Goal: Task Accomplishment & Management: Manage account settings

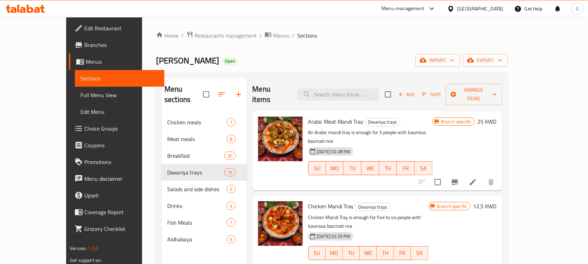
scroll to position [44, 0]
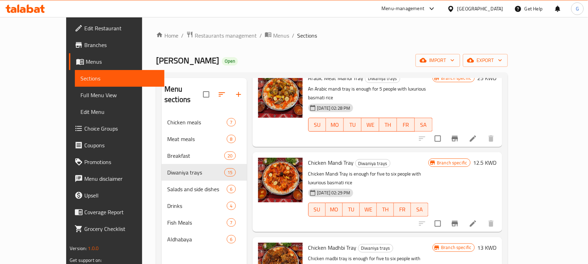
click at [498, 6] on div "Kuwait" at bounding box center [480, 9] width 46 height 8
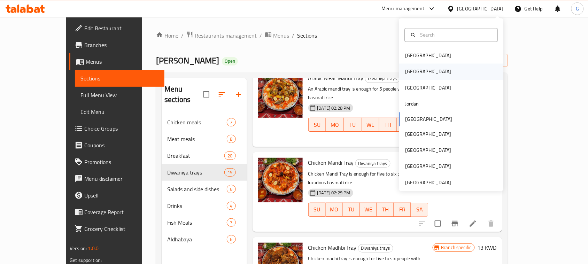
click at [407, 71] on div "[GEOGRAPHIC_DATA]" at bounding box center [428, 72] width 46 height 8
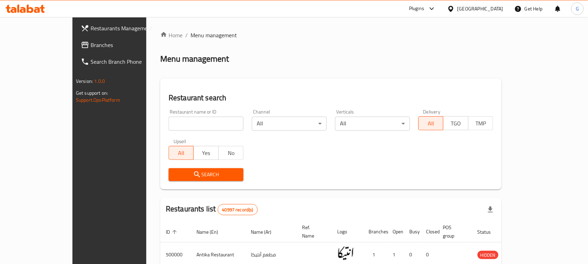
click at [169, 123] on input "search" at bounding box center [206, 124] width 75 height 14
type input "ARA"
click button "Search" at bounding box center [206, 174] width 75 height 13
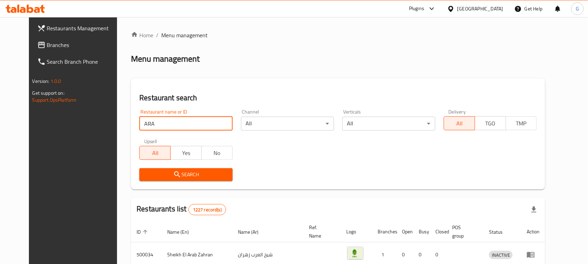
click at [219, 124] on input "ARA" at bounding box center [185, 124] width 93 height 14
click at [179, 126] on input "search" at bounding box center [185, 124] width 93 height 14
paste input "691052"
type input "691052"
click at [185, 174] on span "Search" at bounding box center [186, 174] width 82 height 9
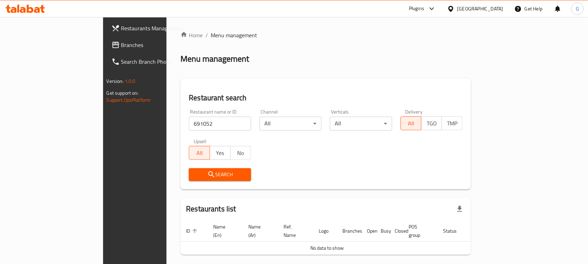
click at [106, 44] on link "Branches" at bounding box center [153, 45] width 95 height 17
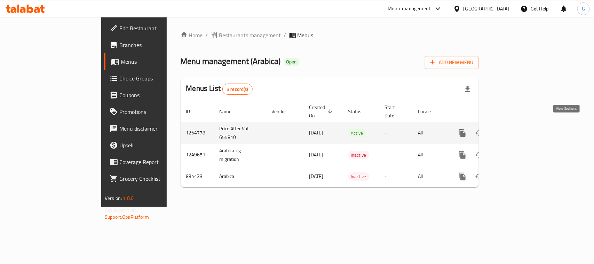
click at [517, 129] on icon "enhanced table" at bounding box center [513, 133] width 8 height 8
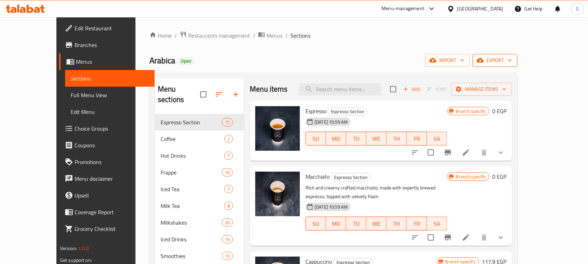
click at [512, 61] on span "export" at bounding box center [495, 60] width 34 height 9
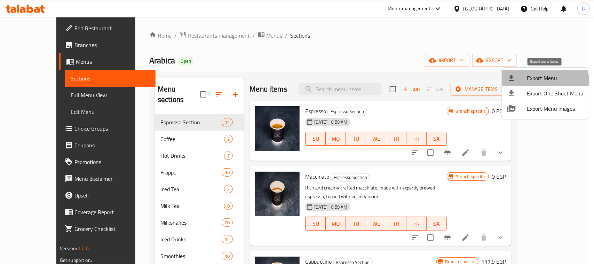
click at [540, 80] on span "Export Menu" at bounding box center [555, 78] width 57 height 8
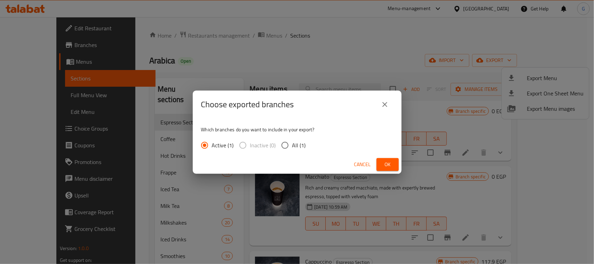
click at [391, 167] on span "Ok" at bounding box center [387, 164] width 11 height 9
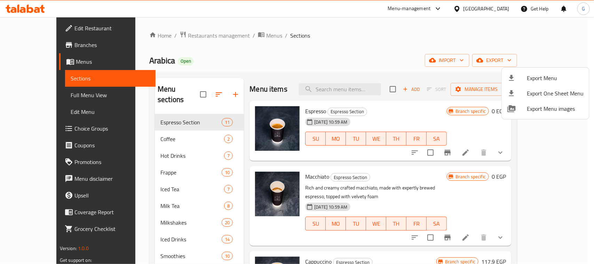
click at [564, 38] on div at bounding box center [297, 132] width 594 height 264
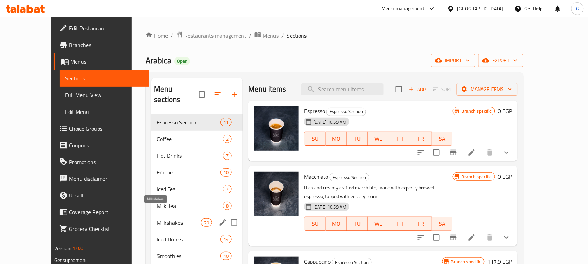
click at [157, 218] on span "Milkshakes" at bounding box center [179, 222] width 44 height 8
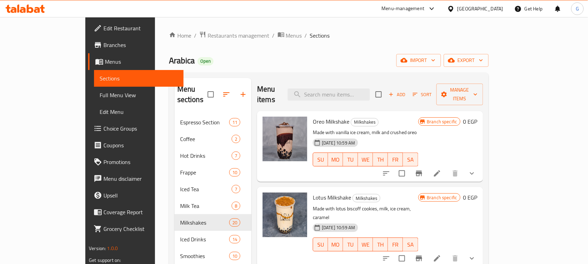
drag, startPoint x: 338, startPoint y: 28, endPoint x: 302, endPoint y: 33, distance: 37.0
click at [302, 33] on ol "Home / Restaurants management / Menus / Sections" at bounding box center [329, 35] width 320 height 9
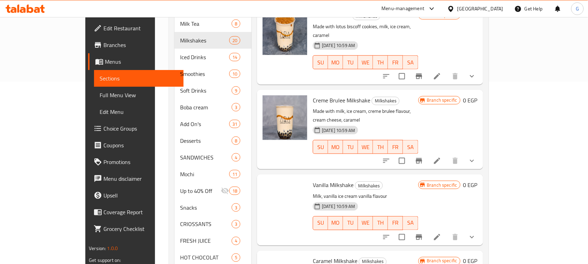
scroll to position [1165, 0]
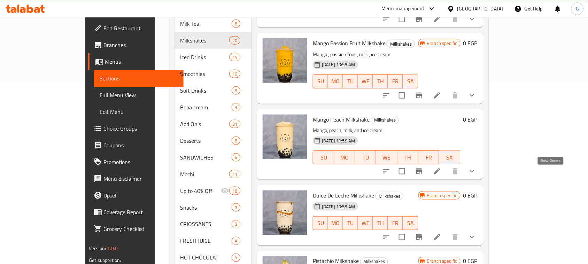
click at [476, 233] on icon "show more" at bounding box center [472, 237] width 8 height 8
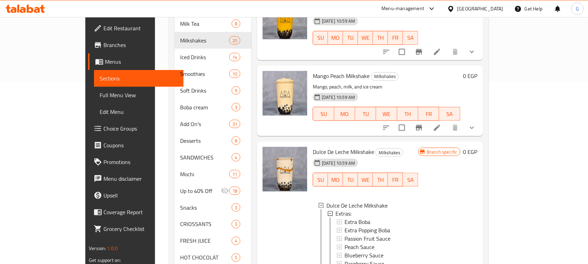
scroll to position [0, 0]
click at [476, 124] on icon "show more" at bounding box center [472, 128] width 8 height 8
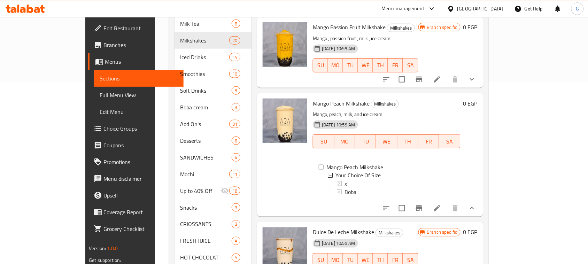
scroll to position [1268, 0]
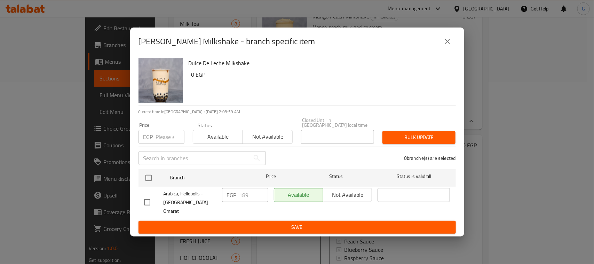
click at [450, 46] on icon "close" at bounding box center [448, 41] width 8 height 8
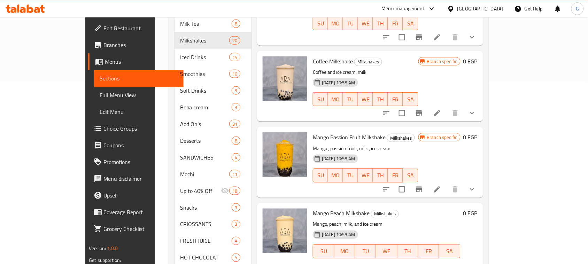
scroll to position [1051, 0]
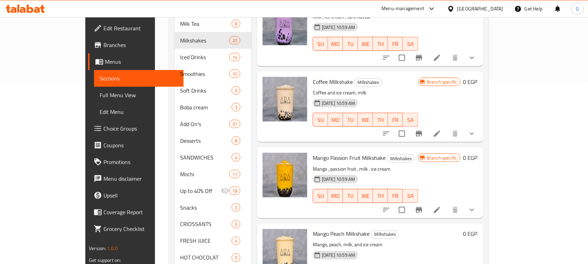
click at [476, 206] on icon "show more" at bounding box center [472, 210] width 8 height 8
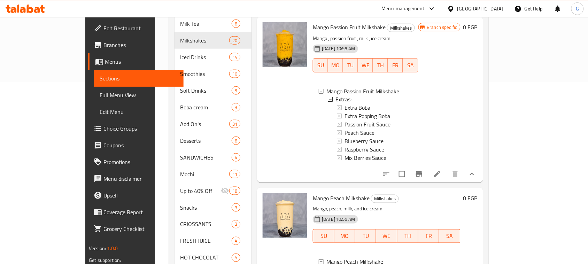
scroll to position [1381, 0]
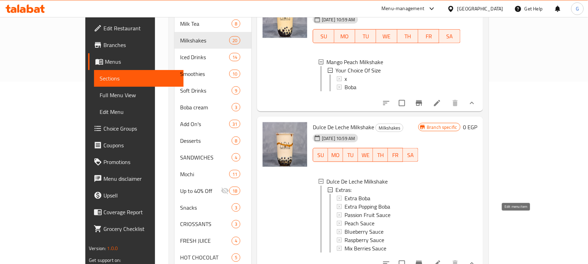
click at [441, 259] on icon at bounding box center [437, 263] width 8 height 8
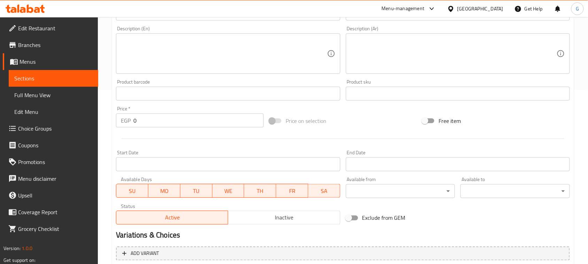
scroll to position [249, 0]
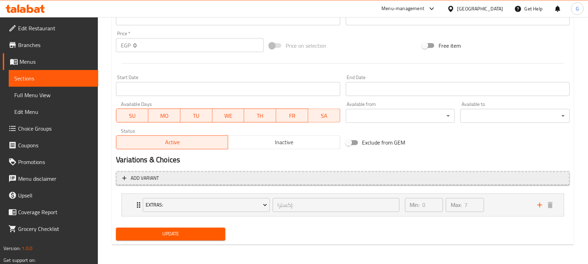
click at [353, 180] on span "Add variant" at bounding box center [342, 178] width 441 height 9
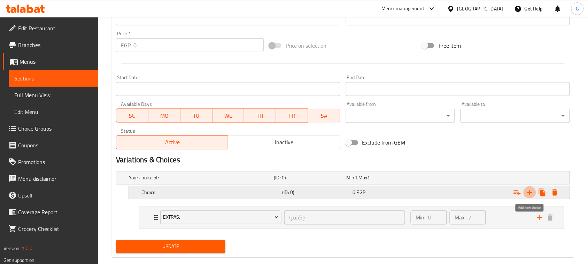
click at [528, 190] on icon "Expand" at bounding box center [529, 192] width 8 height 8
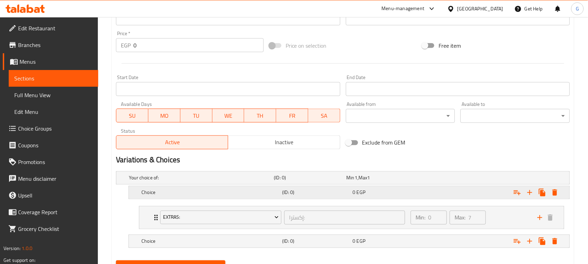
click at [243, 181] on h5 "Choice" at bounding box center [200, 177] width 142 height 7
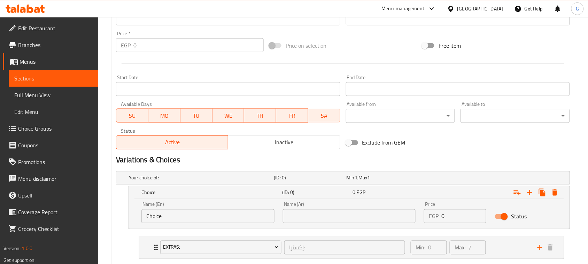
click at [235, 216] on input "Choice" at bounding box center [207, 216] width 133 height 14
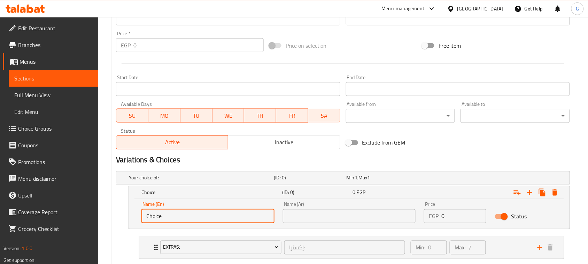
click at [235, 216] on input "Choice" at bounding box center [207, 216] width 133 height 14
type input "X"
click at [315, 212] on input "text" at bounding box center [349, 216] width 133 height 14
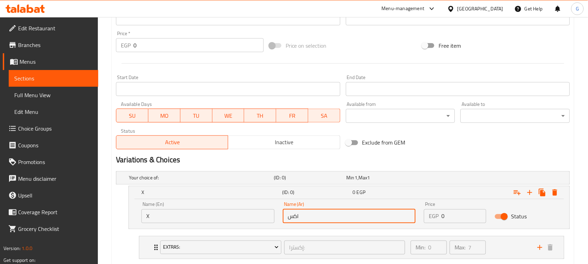
type input "اكس"
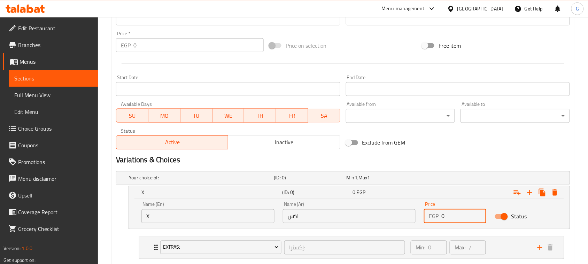
drag, startPoint x: 448, startPoint y: 218, endPoint x: 436, endPoint y: 218, distance: 12.2
click at [436, 218] on div "EGP 0 Price" at bounding box center [455, 216] width 62 height 14
drag, startPoint x: 440, startPoint y: 216, endPoint x: 455, endPoint y: 221, distance: 16.0
click at [458, 224] on div "Price EGP 0 Price" at bounding box center [455, 213] width 71 height 30
click at [436, 216] on div "EGP 0 Price" at bounding box center [455, 216] width 62 height 14
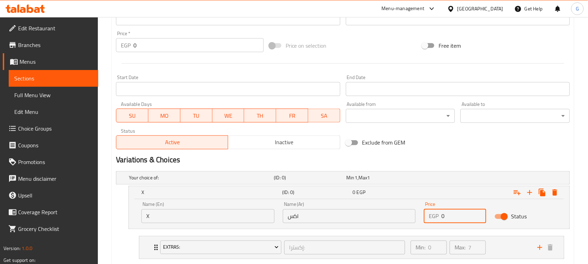
paste input "155.25"
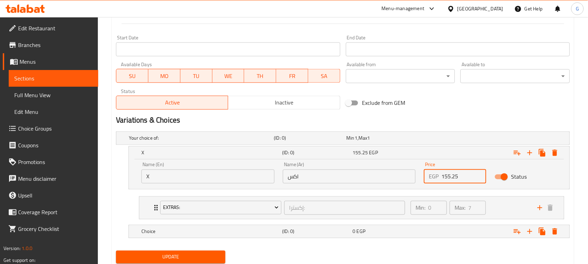
scroll to position [293, 0]
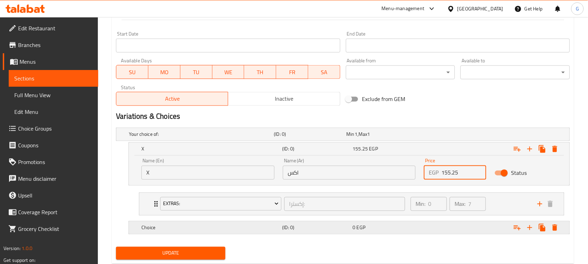
type input "155.25"
click at [226, 138] on h5 "Choice" at bounding box center [200, 134] width 142 height 7
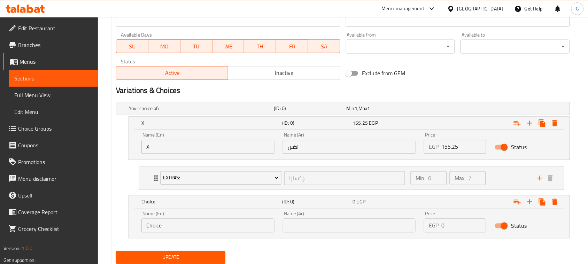
scroll to position [336, 0]
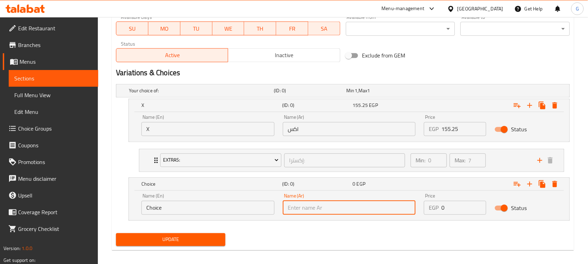
click at [305, 211] on input "text" at bounding box center [349, 208] width 133 height 14
click at [212, 209] on input "Choice" at bounding box center [207, 208] width 133 height 14
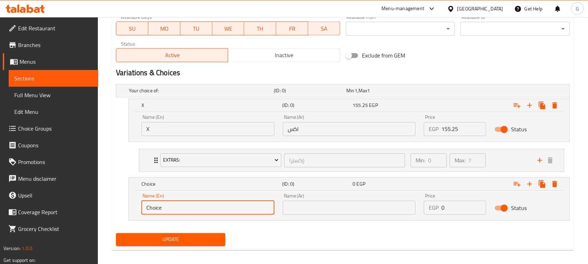
click at [212, 209] on input "Choice" at bounding box center [207, 208] width 133 height 14
paste input "Boba"
type input "Boba"
click at [315, 212] on input "text" at bounding box center [349, 208] width 133 height 14
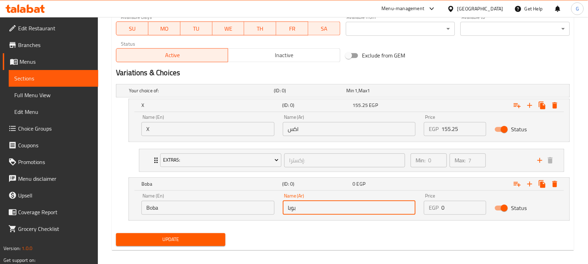
type input "بوبا"
click at [315, 226] on nav at bounding box center [343, 225] width 454 height 6
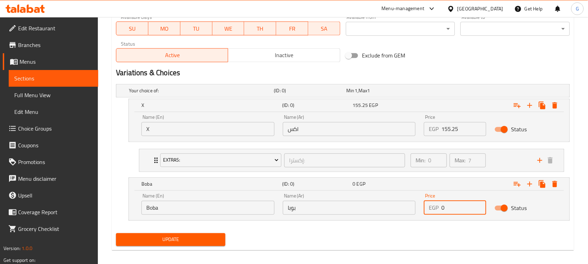
drag, startPoint x: 448, startPoint y: 208, endPoint x: 440, endPoint y: 207, distance: 8.4
click at [440, 208] on div "EGP 0 Price" at bounding box center [455, 208] width 62 height 14
drag, startPoint x: 440, startPoint y: 206, endPoint x: 459, endPoint y: 225, distance: 26.8
click at [460, 225] on nav at bounding box center [343, 225] width 454 height 6
click at [440, 208] on div "EGP 0 Price" at bounding box center [455, 208] width 62 height 14
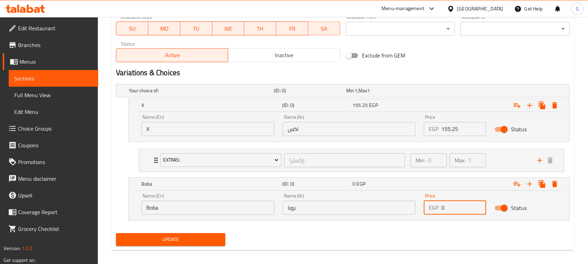
paste input "189."
type input "189.0"
click at [425, 233] on div "Update" at bounding box center [342, 239] width 459 height 18
click at [190, 239] on span "Update" at bounding box center [171, 239] width 98 height 9
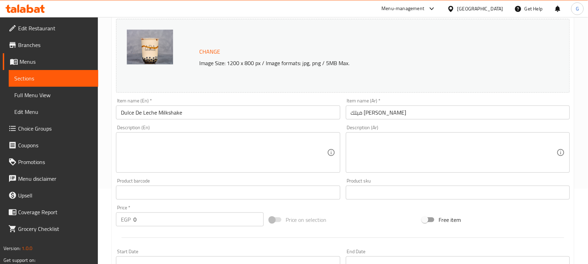
scroll to position [0, 0]
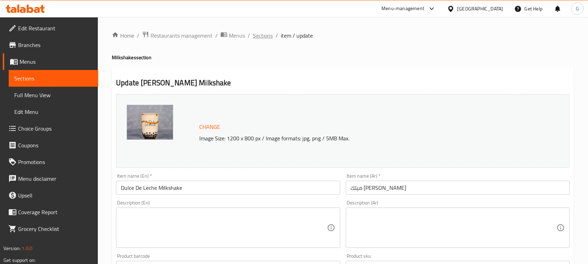
click at [262, 39] on span "Sections" at bounding box center [263, 35] width 20 height 8
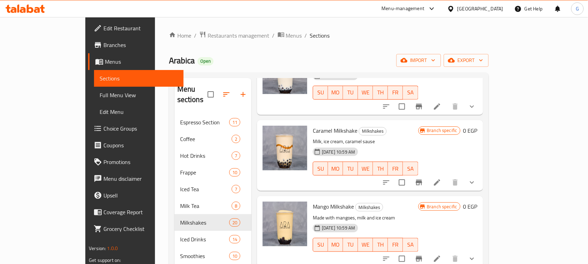
scroll to position [348, 0]
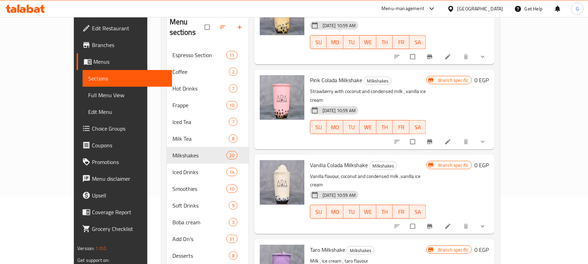
scroll to position [21, 0]
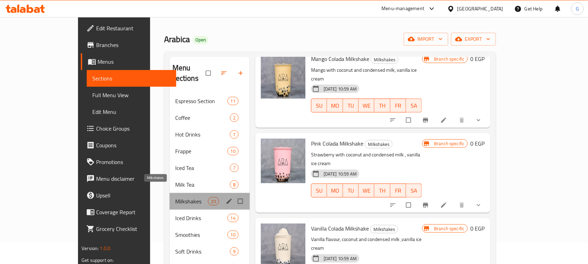
click at [175, 197] on span "Milkshakes" at bounding box center [191, 201] width 33 height 8
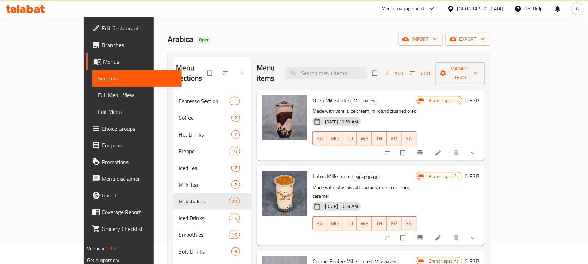
scroll to position [1165, 0]
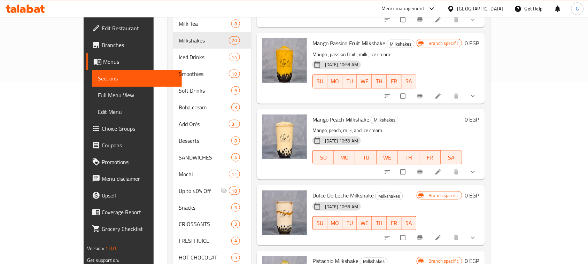
click at [423, 234] on icon "Branch-specific-item" at bounding box center [419, 237] width 7 height 7
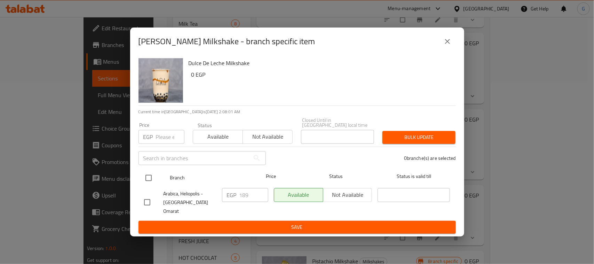
click at [149, 181] on input "checkbox" at bounding box center [148, 178] width 15 height 15
checkbox input "true"
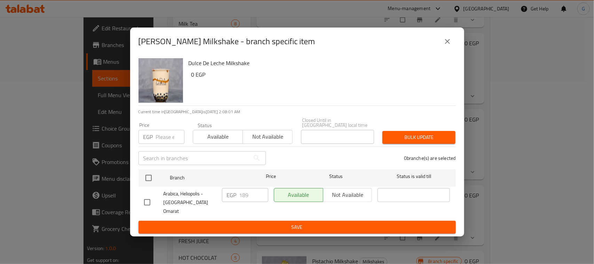
checkbox input "true"
click at [240, 198] on input "189" at bounding box center [254, 195] width 29 height 14
type input "0"
click at [265, 221] on button "Save" at bounding box center [298, 227] width 318 height 13
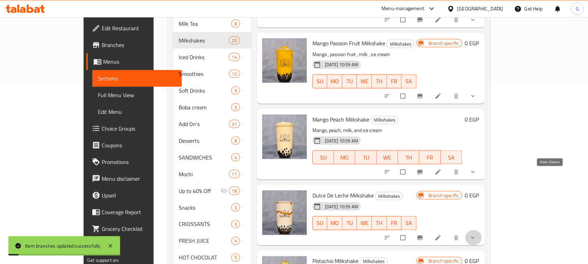
click at [476, 234] on icon "show more" at bounding box center [472, 237] width 7 height 7
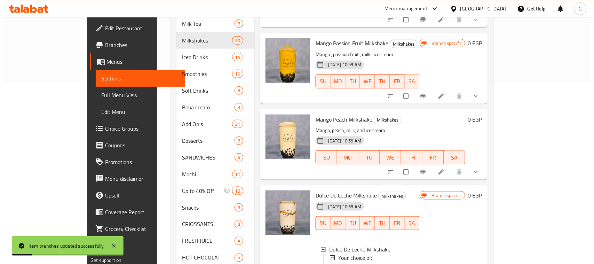
scroll to position [1252, 0]
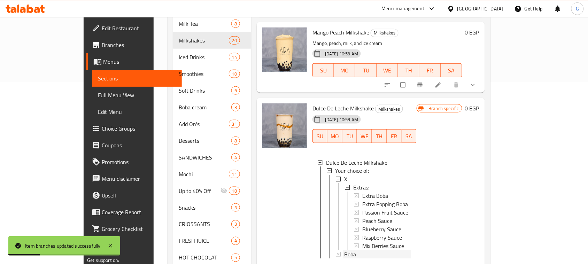
click at [348, 250] on div "Boba" at bounding box center [377, 254] width 66 height 8
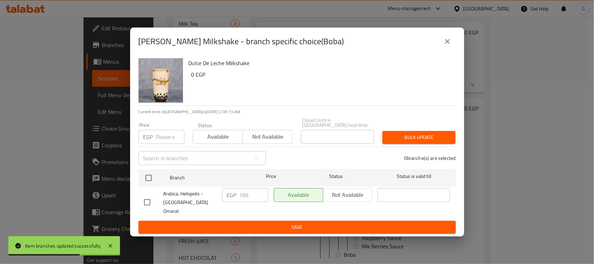
click at [442, 49] on button "close" at bounding box center [447, 41] width 17 height 17
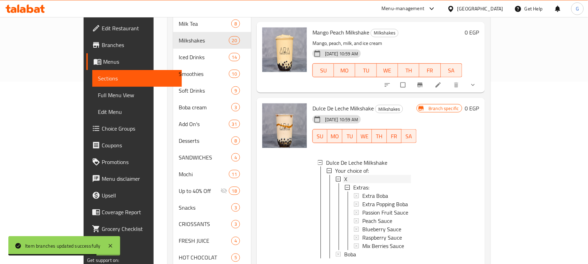
click at [344, 175] on div "X" at bounding box center [377, 179] width 66 height 8
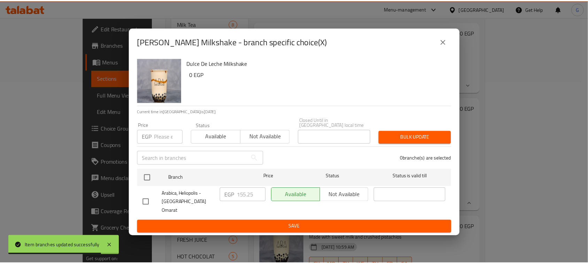
scroll to position [195, 0]
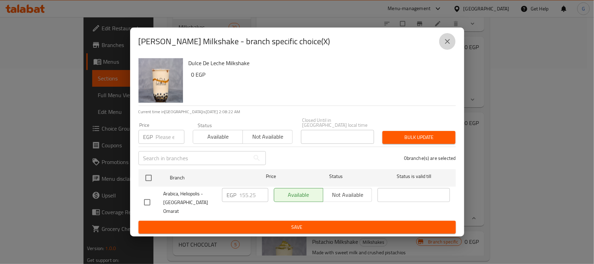
click at [448, 46] on icon "close" at bounding box center [448, 41] width 8 height 8
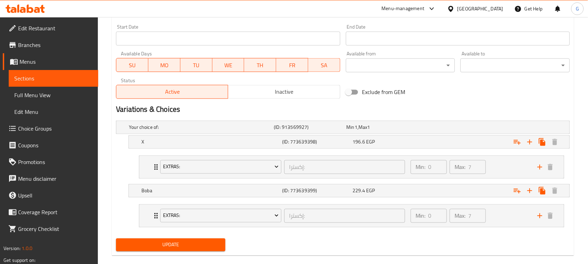
scroll to position [312, 0]
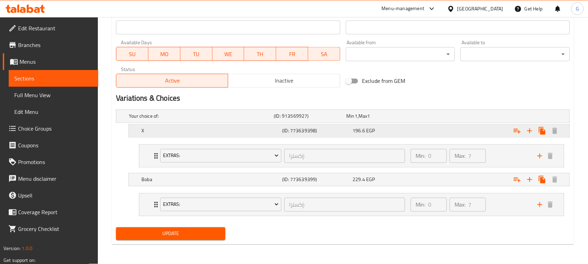
click at [247, 120] on h5 "X" at bounding box center [200, 116] width 142 height 7
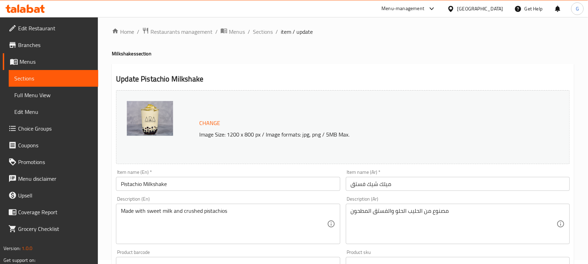
scroll to position [0, 0]
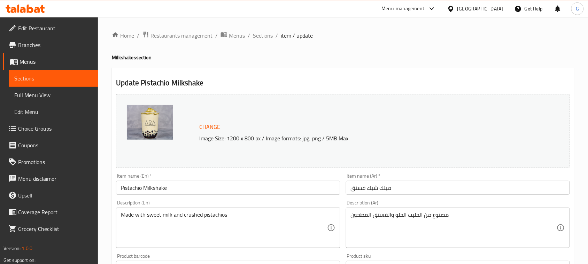
click at [262, 31] on span "Sections" at bounding box center [263, 35] width 20 height 8
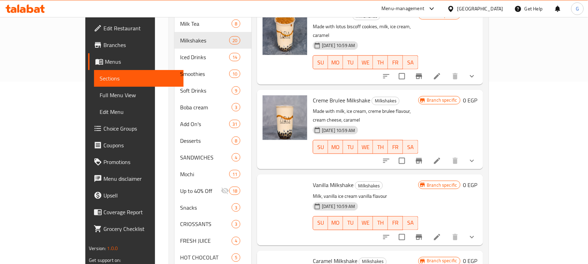
scroll to position [1165, 0]
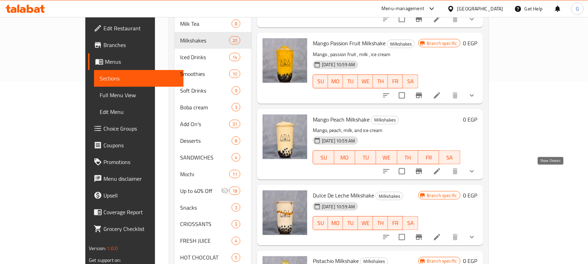
click at [476, 233] on icon "show more" at bounding box center [472, 237] width 8 height 8
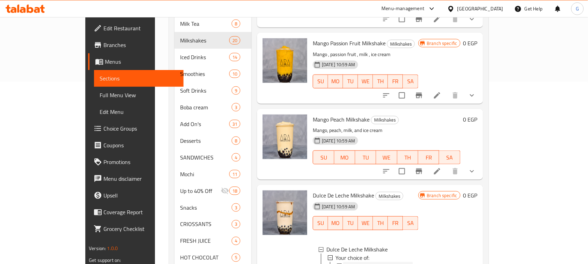
click at [344, 262] on div "X" at bounding box center [378, 266] width 68 height 8
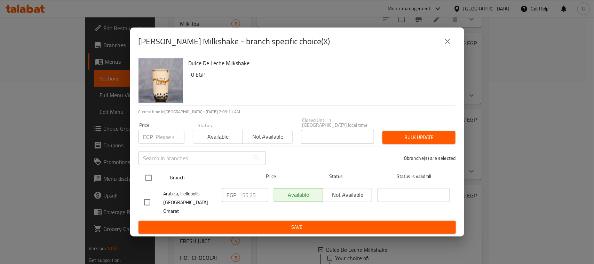
click at [149, 178] on input "checkbox" at bounding box center [148, 178] width 15 height 15
checkbox input "true"
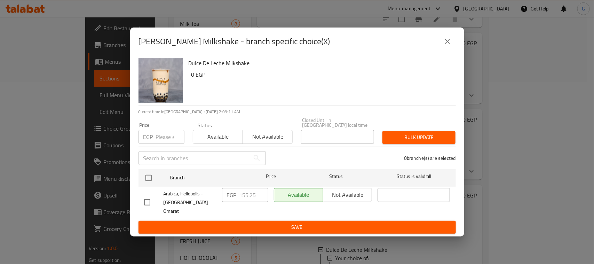
checkbox input "true"
click at [245, 197] on input "155.25" at bounding box center [254, 195] width 29 height 14
paste input "202.50"
type input "202.50"
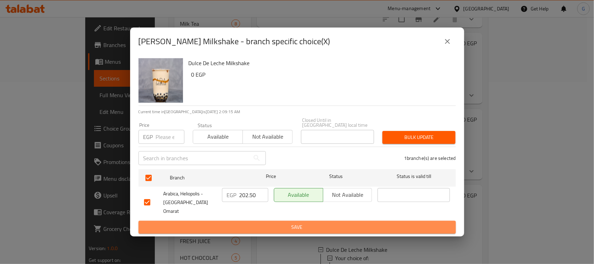
click at [277, 223] on span "Save" at bounding box center [297, 227] width 306 height 9
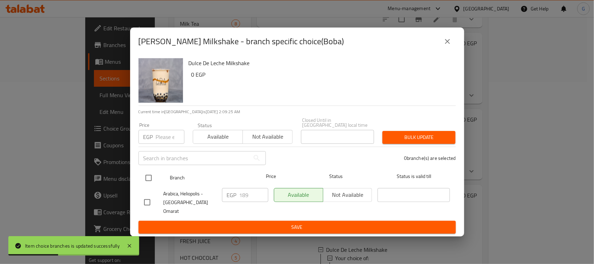
click at [155, 180] on input "checkbox" at bounding box center [148, 178] width 15 height 15
checkbox input "true"
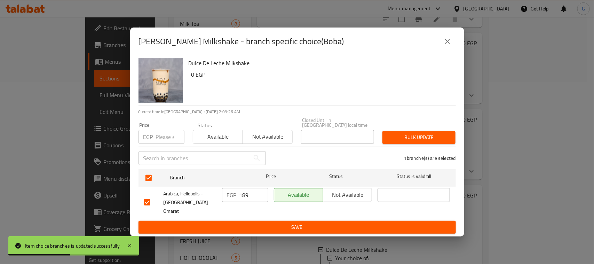
click at [243, 198] on input "189" at bounding box center [254, 195] width 29 height 14
paste input "236.25"
type input "236.25"
click at [302, 223] on span "Save" at bounding box center [297, 227] width 306 height 9
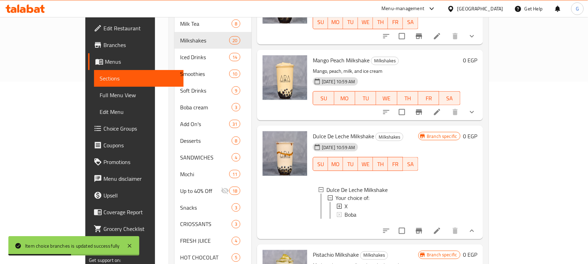
scroll to position [195, 0]
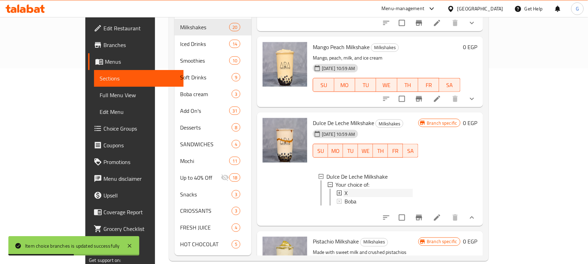
click at [353, 189] on div "X" at bounding box center [378, 193] width 68 height 8
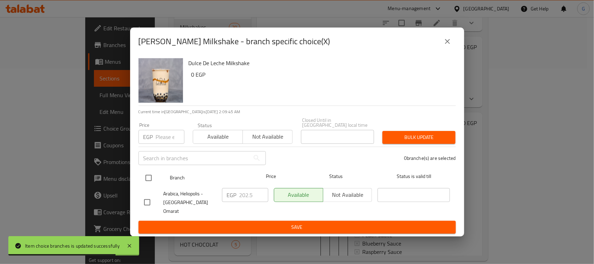
click at [145, 178] on input "checkbox" at bounding box center [148, 178] width 15 height 15
checkbox input "true"
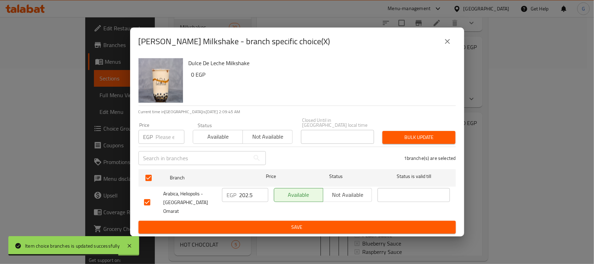
checkbox input "true"
click at [240, 196] on input "202.5" at bounding box center [254, 195] width 29 height 14
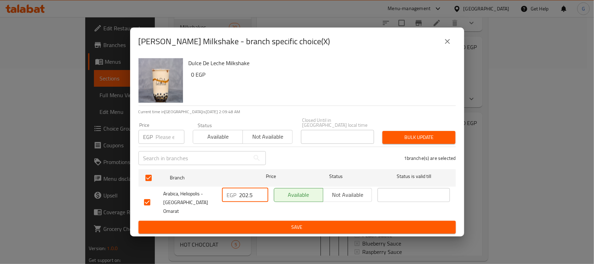
paste input "155.2"
type input "155.25"
click at [267, 223] on span "Save" at bounding box center [297, 227] width 306 height 9
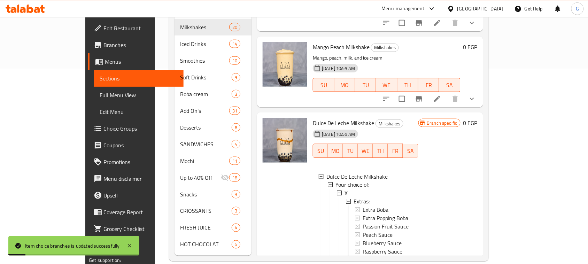
click at [344, 264] on span "Boba" at bounding box center [350, 268] width 12 height 8
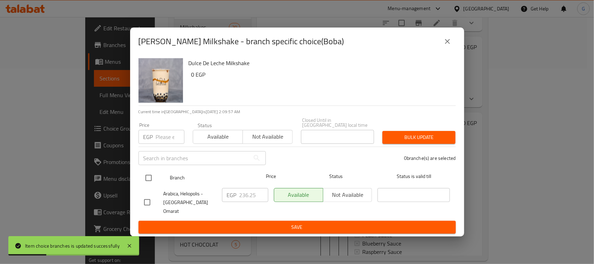
click at [149, 180] on input "checkbox" at bounding box center [148, 178] width 15 height 15
checkbox input "true"
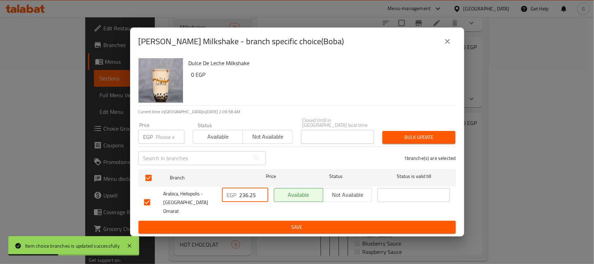
click at [243, 196] on input "236.25" at bounding box center [254, 195] width 29 height 14
paste input "189.0"
type input "189.0"
click at [273, 223] on span "Save" at bounding box center [297, 227] width 306 height 9
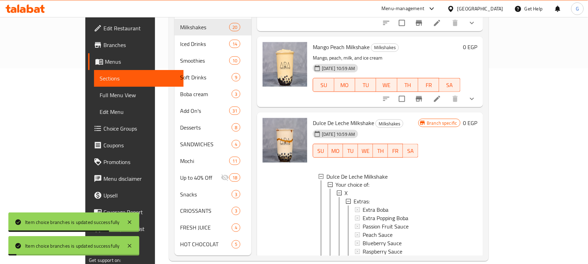
scroll to position [1292, 0]
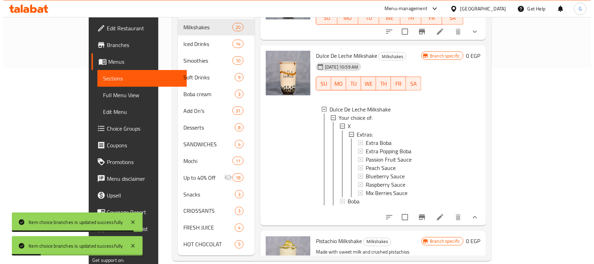
scroll to position [1466, 0]
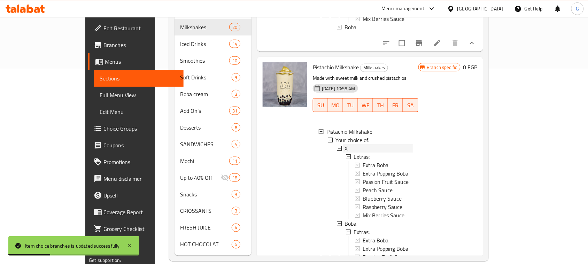
click at [344, 144] on span "X" at bounding box center [345, 148] width 3 height 8
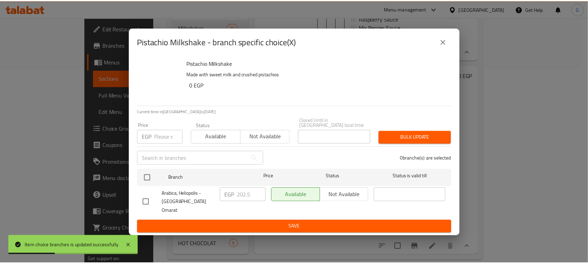
scroll to position [1418, 0]
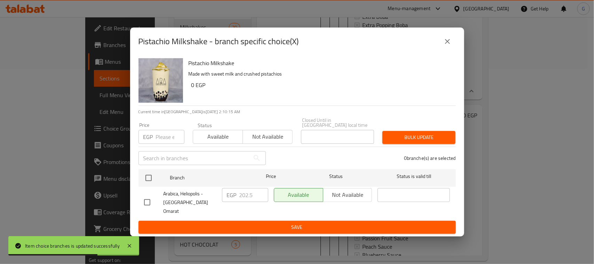
click at [449, 44] on icon "close" at bounding box center [447, 41] width 5 height 5
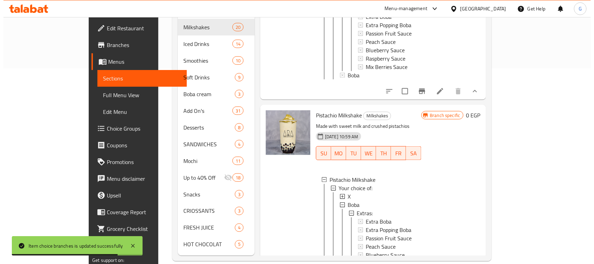
scroll to position [1, 0]
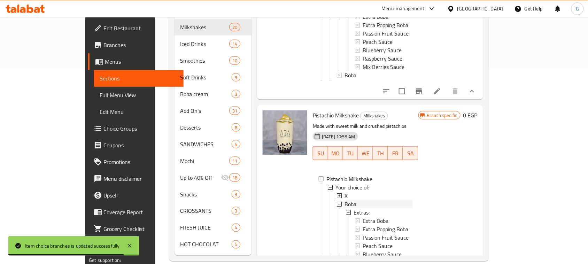
click at [344, 200] on span "Boba" at bounding box center [350, 204] width 12 height 8
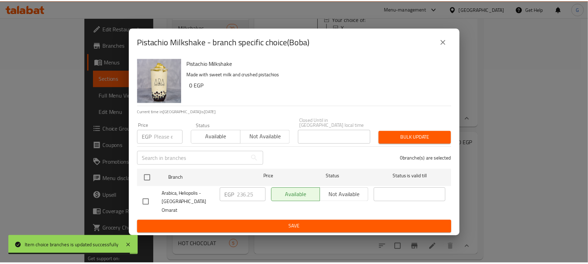
scroll to position [1351, 0]
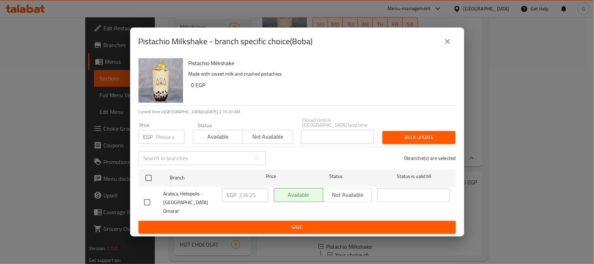
drag, startPoint x: 146, startPoint y: 179, endPoint x: 165, endPoint y: 187, distance: 21.4
click at [147, 179] on input "checkbox" at bounding box center [148, 178] width 15 height 15
checkbox input "true"
click at [246, 201] on input "236.25" at bounding box center [254, 195] width 29 height 14
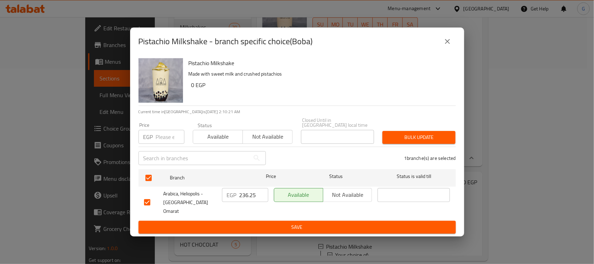
click at [246, 201] on input "236.25" at bounding box center [254, 195] width 29 height 14
click at [278, 223] on span "Save" at bounding box center [297, 227] width 306 height 9
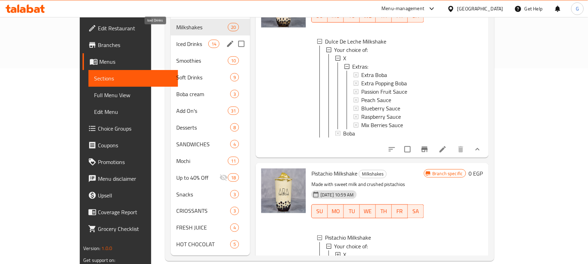
click at [176, 40] on span "Iced Drinks" at bounding box center [192, 44] width 32 height 8
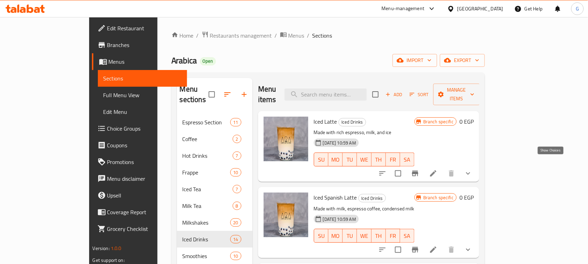
click at [472, 169] on icon "show more" at bounding box center [468, 173] width 8 height 8
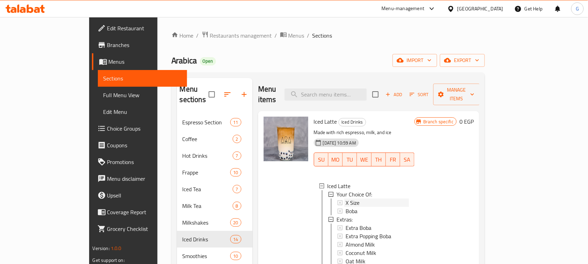
click at [345, 198] on span "X Size" at bounding box center [352, 202] width 14 height 8
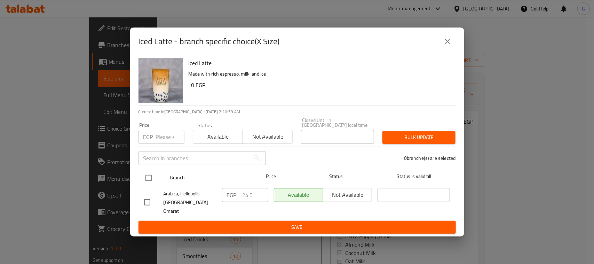
click at [147, 182] on input "checkbox" at bounding box center [148, 178] width 15 height 15
checkbox input "true"
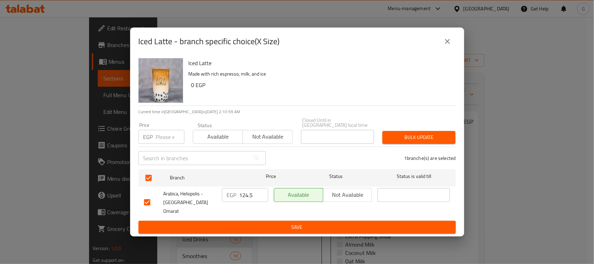
click at [241, 197] on input "124.5" at bounding box center [254, 195] width 29 height 14
click at [241, 196] on input "124.5" at bounding box center [254, 195] width 29 height 14
paste input "8.2"
type input "128.25"
click at [268, 223] on span "Save" at bounding box center [297, 227] width 306 height 9
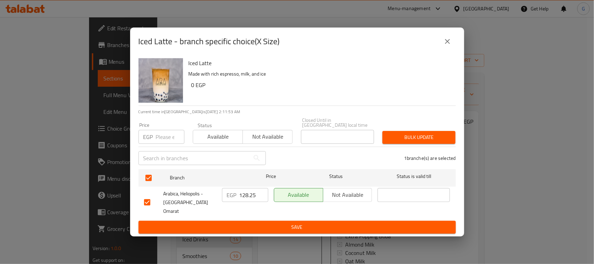
click at [446, 46] on icon "close" at bounding box center [448, 41] width 8 height 8
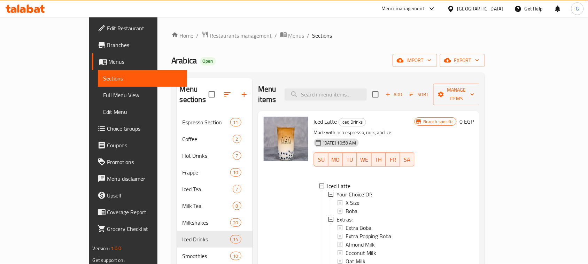
scroll to position [131, 0]
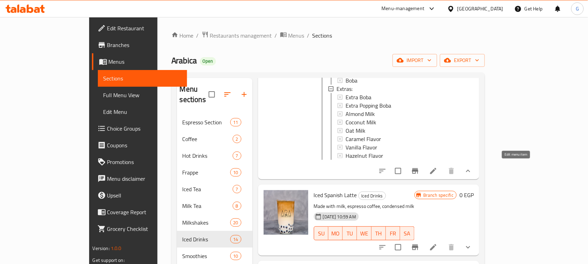
click at [437, 169] on icon at bounding box center [433, 171] width 8 height 8
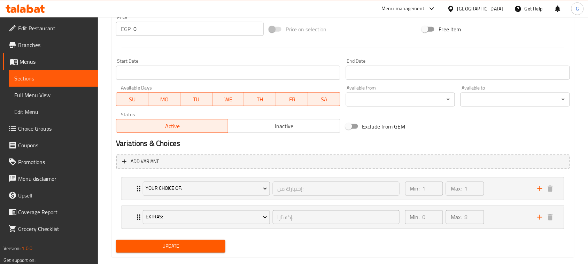
scroll to position [273, 0]
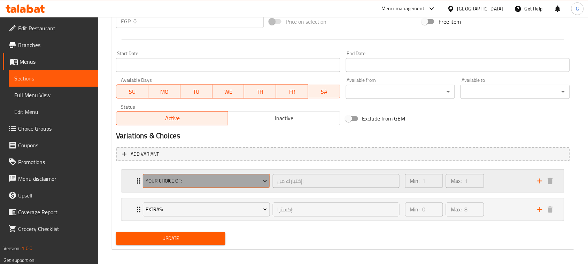
click at [246, 182] on span "Your Choice Of:" at bounding box center [207, 181] width 122 height 9
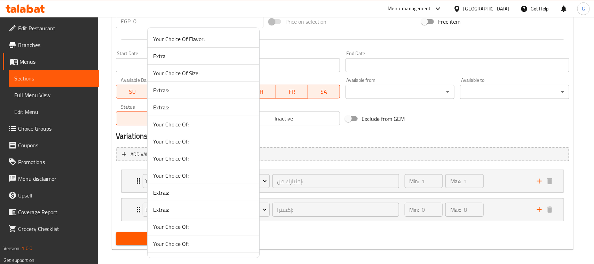
click at [189, 175] on span "Your Choice Of:" at bounding box center [203, 175] width 101 height 8
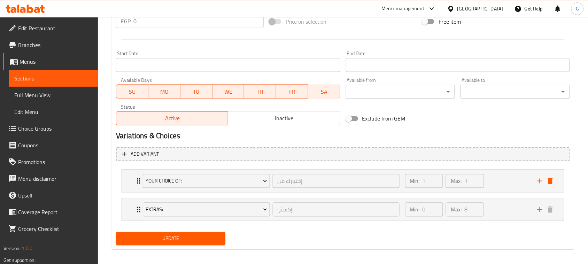
click at [547, 180] on icon "delete" at bounding box center [550, 181] width 8 height 8
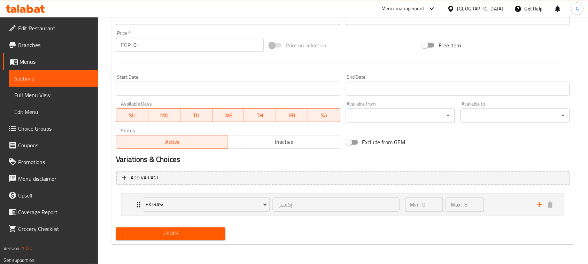
scroll to position [249, 0]
click at [182, 233] on span "Update" at bounding box center [171, 234] width 98 height 9
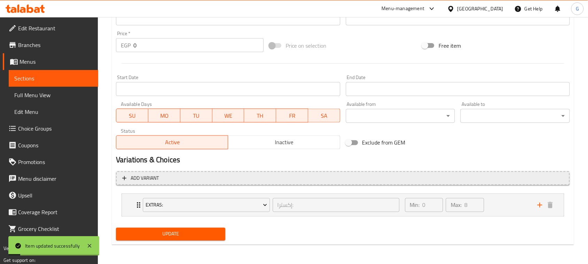
click at [288, 178] on span "Add variant" at bounding box center [342, 178] width 441 height 9
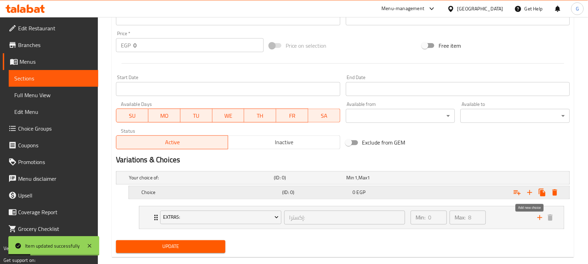
click at [528, 193] on icon "Expand" at bounding box center [529, 192] width 8 height 8
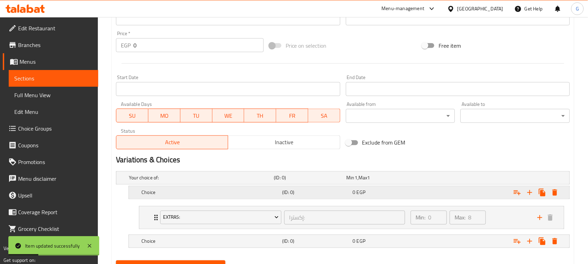
click at [241, 181] on h5 "Choice" at bounding box center [200, 177] width 142 height 7
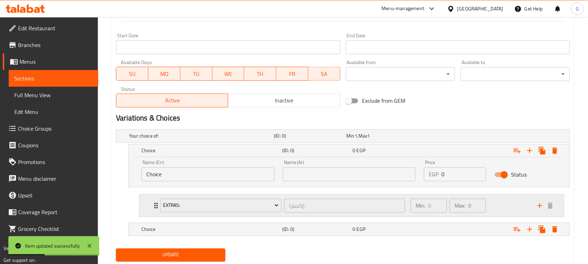
scroll to position [313, 0]
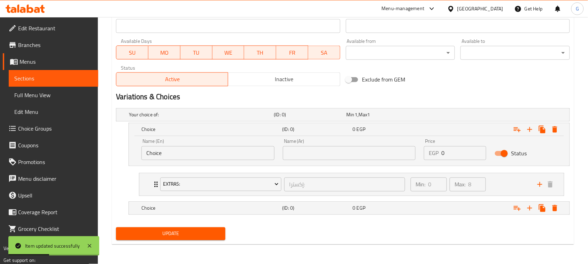
click at [201, 157] on input "Choice" at bounding box center [207, 153] width 133 height 14
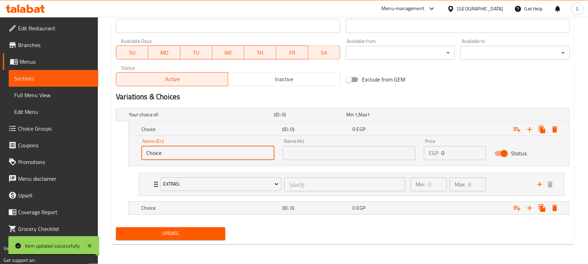
click at [165, 154] on input "Choice" at bounding box center [207, 153] width 133 height 14
click at [129, 148] on div "Name (En) Choice Name (En) Name (Ar) Name (Ar) Price EGP 0 Price Status" at bounding box center [349, 151] width 440 height 30
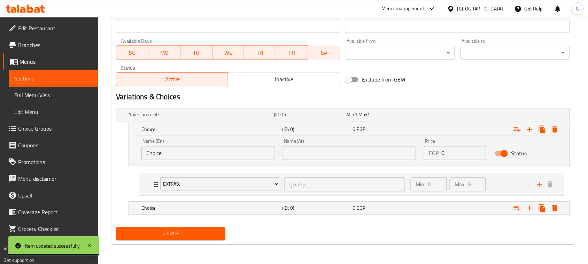
click at [155, 149] on input "Choice" at bounding box center [207, 153] width 133 height 14
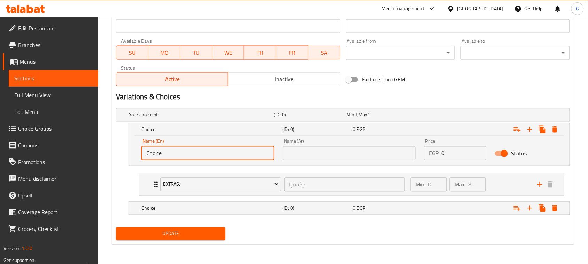
click at [155, 150] on input "Choice" at bounding box center [207, 153] width 133 height 14
type input "ء"
type input "X"
click at [164, 120] on div "Choice" at bounding box center [199, 115] width 145 height 10
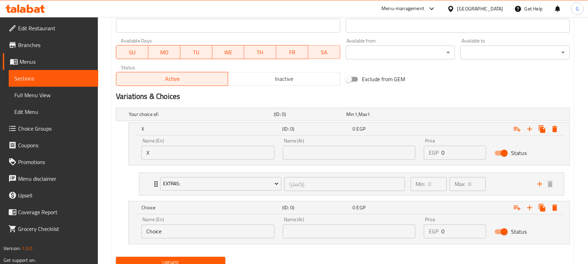
click at [155, 230] on input "Choice" at bounding box center [207, 232] width 133 height 14
type input "Boba"
click at [302, 149] on input "text" at bounding box center [349, 153] width 133 height 14
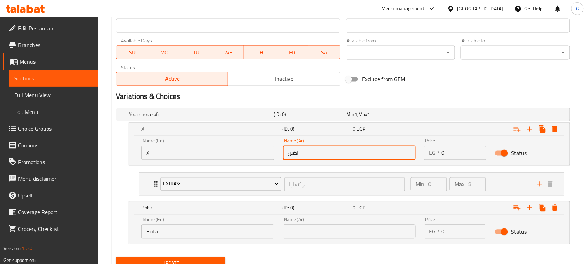
type input "اكس"
click at [298, 228] on input "text" at bounding box center [349, 232] width 133 height 14
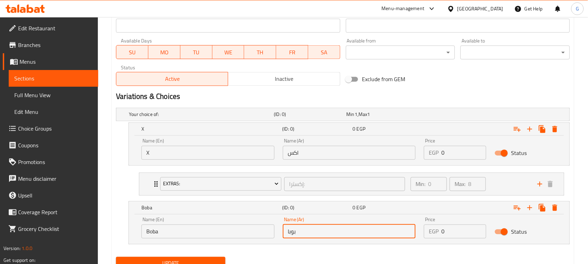
type input "بوبا"
click at [312, 253] on div "Your choice of: (ID: 0) Min 1 , Max 1 Name (En) Your choice of: Name (En) Name …" at bounding box center [342, 179] width 459 height 149
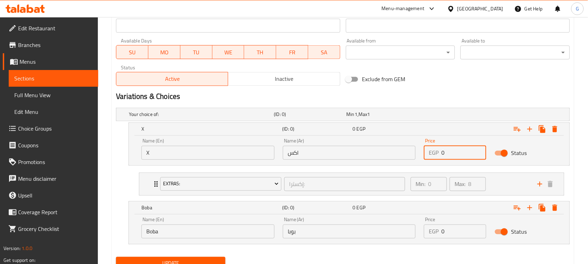
click at [441, 151] on input "0" at bounding box center [463, 153] width 45 height 14
paste input "128.25"
type input "128.25"
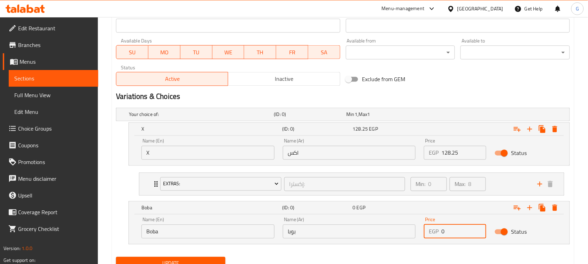
drag, startPoint x: 442, startPoint y: 232, endPoint x: 438, endPoint y: 231, distance: 4.4
click at [439, 232] on div "EGP 0 Price" at bounding box center [455, 232] width 62 height 14
paste input "162."
type input "162.0"
click at [355, 254] on div "Update" at bounding box center [342, 263] width 459 height 18
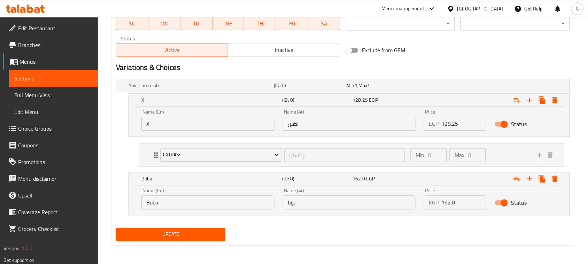
scroll to position [342, 0]
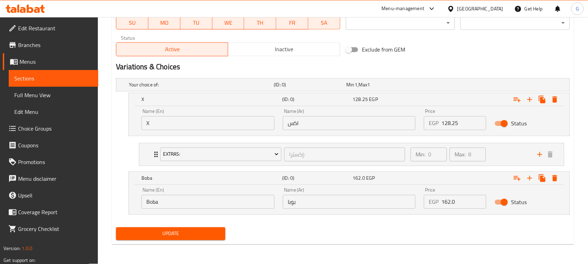
click at [213, 229] on button "Update" at bounding box center [170, 233] width 109 height 13
click at [194, 236] on span "Update" at bounding box center [171, 233] width 98 height 9
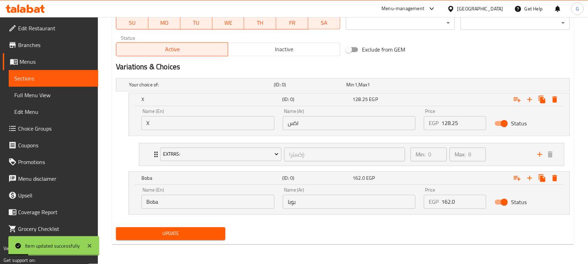
scroll to position [0, 0]
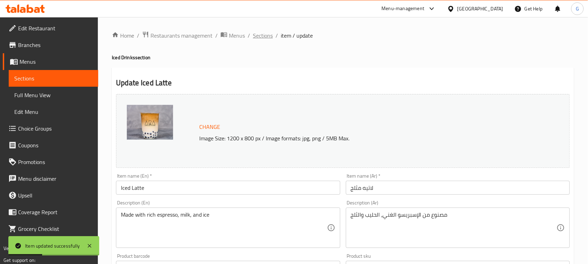
click at [258, 32] on span "Sections" at bounding box center [263, 35] width 20 height 8
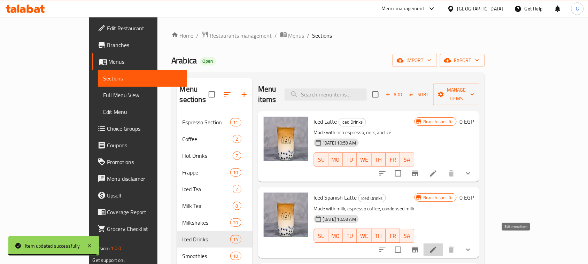
click at [436, 246] on icon at bounding box center [433, 249] width 6 height 6
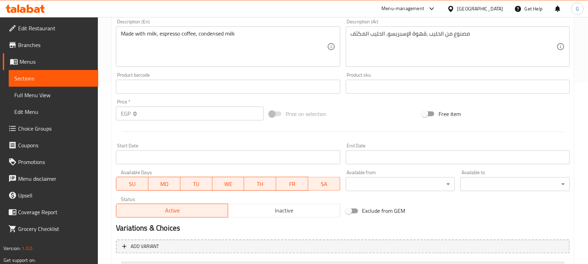
scroll to position [261, 0]
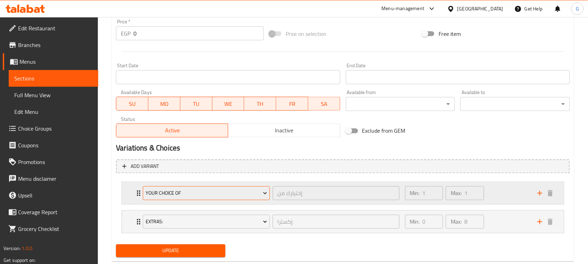
click at [236, 196] on span "Your Choice Of" at bounding box center [207, 193] width 122 height 9
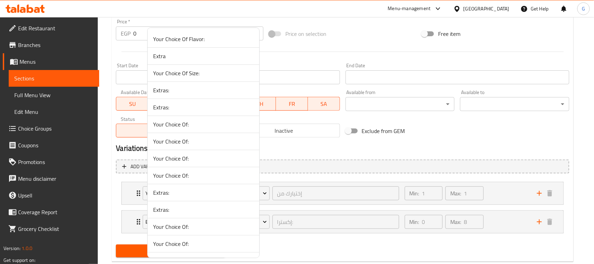
click at [186, 207] on span "Extras:" at bounding box center [203, 209] width 101 height 8
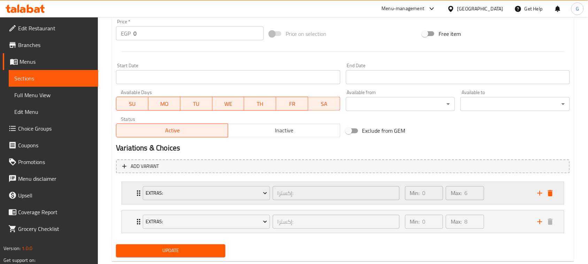
click at [547, 198] on div "Expand" at bounding box center [544, 193] width 21 height 10
click at [551, 194] on icon "delete" at bounding box center [550, 193] width 5 height 6
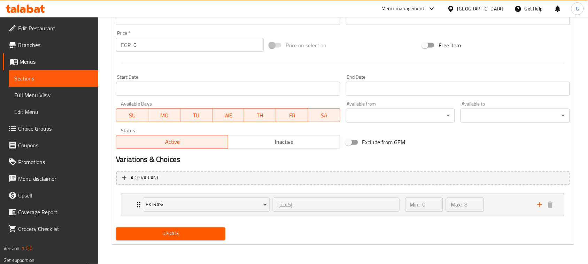
scroll to position [249, 0]
drag, startPoint x: 185, startPoint y: 235, endPoint x: 184, endPoint y: 230, distance: 4.7
click at [185, 234] on span "Update" at bounding box center [171, 234] width 98 height 9
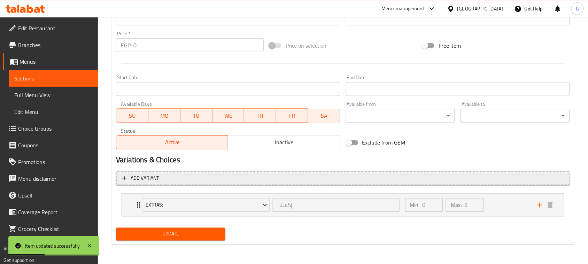
click at [246, 178] on span "Add variant" at bounding box center [342, 178] width 441 height 9
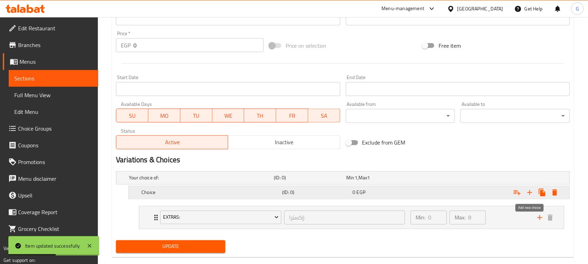
click at [532, 192] on icon "Expand" at bounding box center [529, 192] width 8 height 8
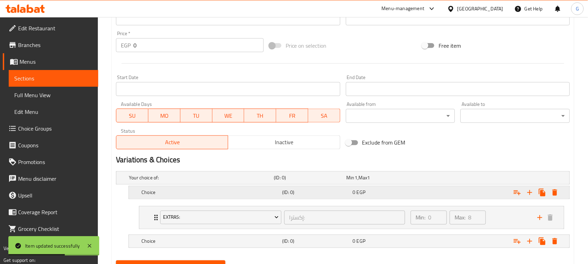
click at [218, 181] on h5 "Choice" at bounding box center [200, 177] width 142 height 7
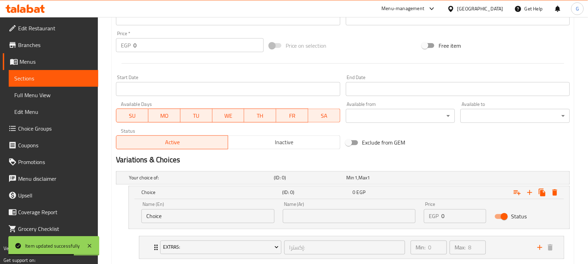
click at [162, 216] on input "Choice" at bounding box center [207, 216] width 133 height 14
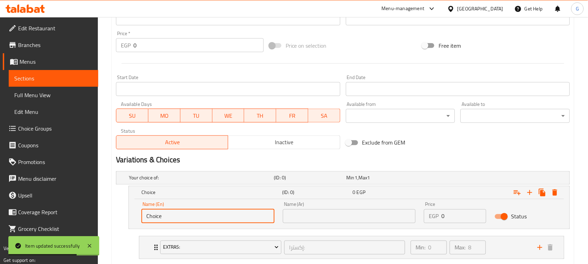
click at [161, 216] on input "Choice" at bounding box center [207, 216] width 133 height 14
click at [283, 218] on input "text" at bounding box center [349, 216] width 133 height 14
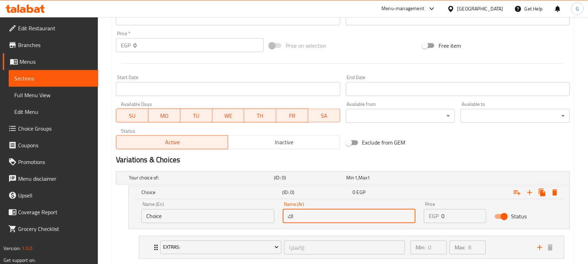
type input "اكس"
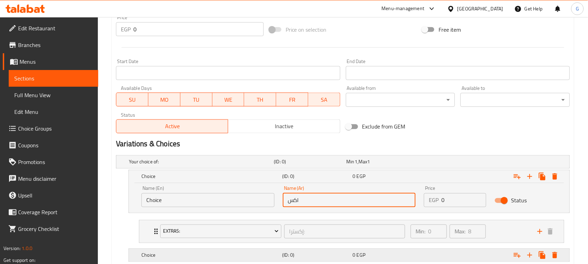
scroll to position [313, 0]
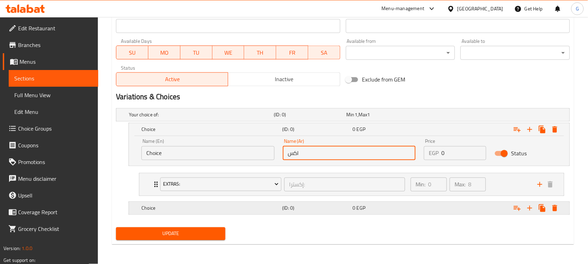
click at [312, 118] on h5 "(ID: 0)" at bounding box center [309, 114] width 70 height 7
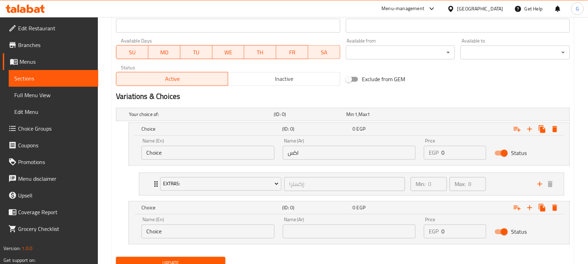
click at [305, 233] on input "text" at bounding box center [349, 232] width 133 height 14
type input "بوبا"
click at [152, 157] on input "Choice" at bounding box center [207, 153] width 133 height 14
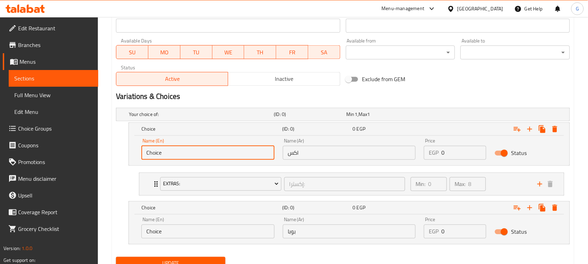
click at [152, 157] on input "Choice" at bounding box center [207, 153] width 133 height 14
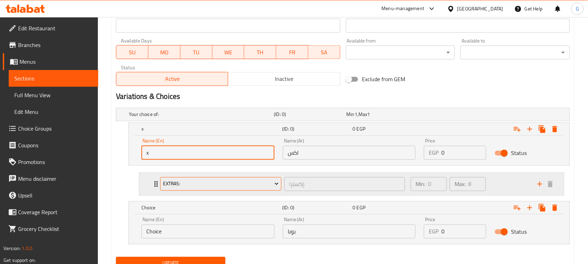
type input "X"
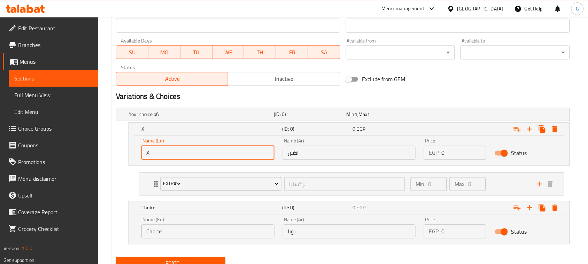
click at [152, 232] on input "Choice" at bounding box center [207, 232] width 133 height 14
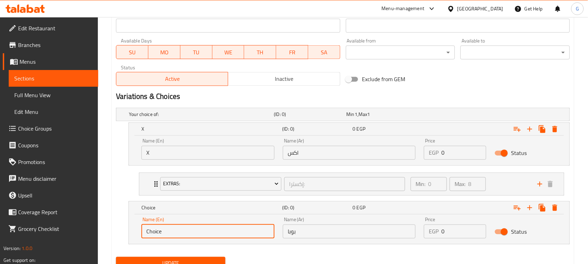
click at [152, 232] on input "Choice" at bounding box center [207, 232] width 133 height 14
type input "Boba"
click at [317, 253] on div "Change Image Size: 1200 x 800 px / Image formats: jpg, png / 5MB Max. Item name…" at bounding box center [342, 26] width 459 height 494
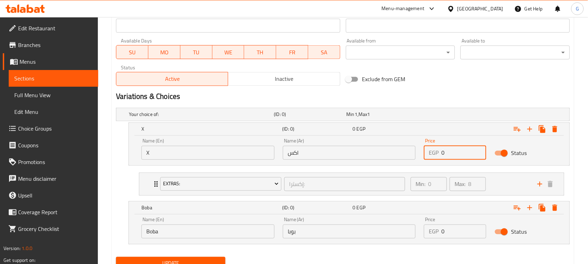
click at [441, 153] on input "0" at bounding box center [463, 153] width 45 height 14
drag, startPoint x: 441, startPoint y: 152, endPoint x: 448, endPoint y: 158, distance: 9.9
click at [448, 158] on input "0" at bounding box center [463, 153] width 45 height 14
click at [440, 152] on div "EGP 0 Price" at bounding box center [455, 153] width 62 height 14
paste input "155.25"
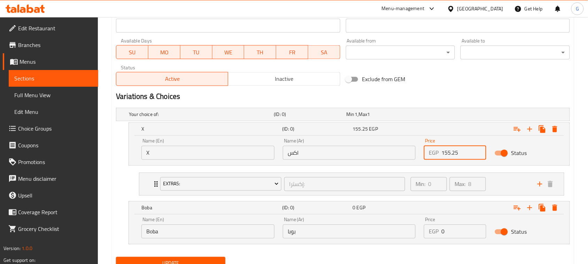
type input "155.25"
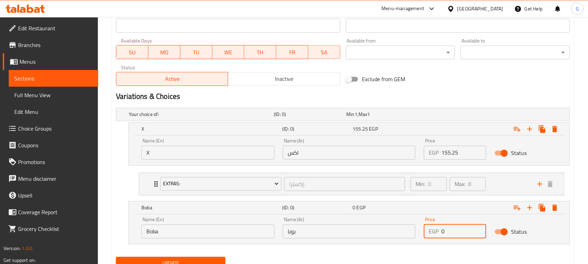
drag, startPoint x: 446, startPoint y: 232, endPoint x: 439, endPoint y: 234, distance: 7.1
click at [439, 234] on div "EGP 0 Price" at bounding box center [455, 232] width 62 height 14
drag, startPoint x: 439, startPoint y: 233, endPoint x: 446, endPoint y: 236, distance: 6.7
click at [445, 239] on div "Price EGP 0 Price" at bounding box center [455, 228] width 71 height 30
drag, startPoint x: 448, startPoint y: 233, endPoint x: 438, endPoint y: 234, distance: 10.5
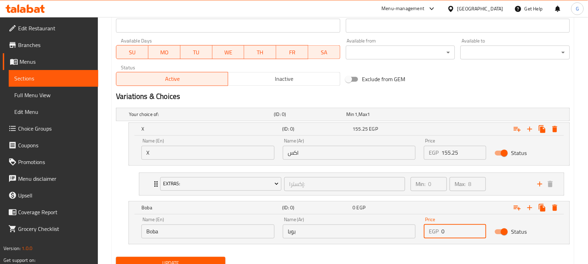
click at [438, 234] on div "EGP 0 Price" at bounding box center [455, 232] width 62 height 14
paste input "189."
type input "189.0"
drag, startPoint x: 469, startPoint y: 254, endPoint x: 425, endPoint y: 245, distance: 44.7
click at [469, 254] on div "Update" at bounding box center [342, 263] width 459 height 18
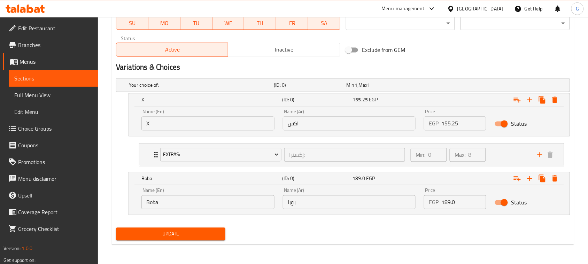
scroll to position [342, 0]
click at [178, 235] on span "Update" at bounding box center [171, 233] width 98 height 9
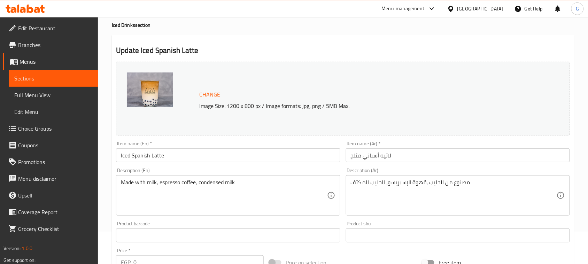
scroll to position [0, 0]
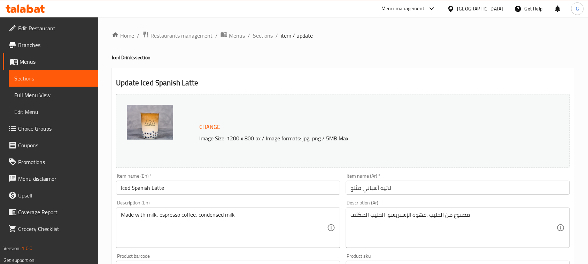
click at [265, 38] on span "Sections" at bounding box center [263, 35] width 20 height 8
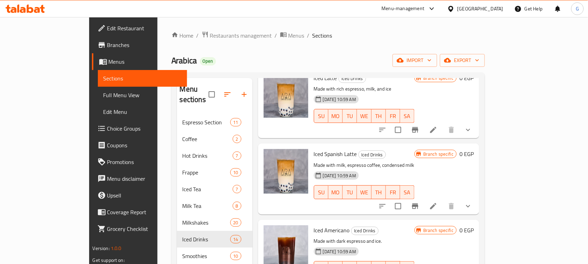
scroll to position [87, 0]
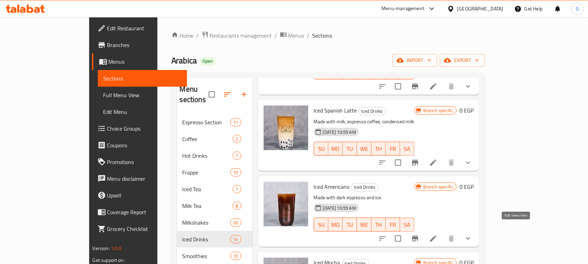
click at [437, 234] on icon at bounding box center [433, 238] width 8 height 8
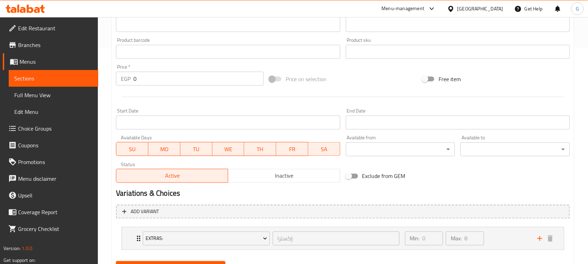
scroll to position [249, 0]
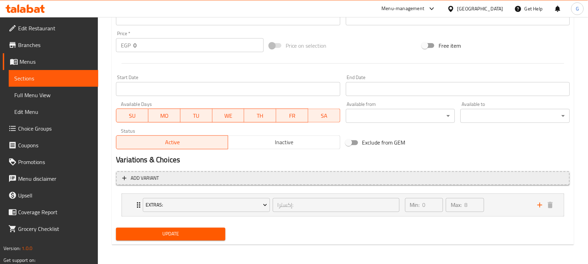
click at [333, 178] on span "Add variant" at bounding box center [342, 178] width 441 height 9
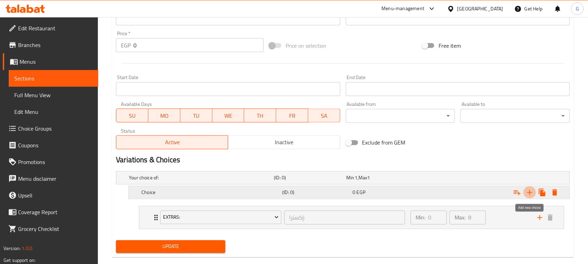
drag, startPoint x: 528, startPoint y: 191, endPoint x: 453, endPoint y: 192, distance: 75.6
click at [528, 191] on icon "Expand" at bounding box center [529, 192] width 8 height 8
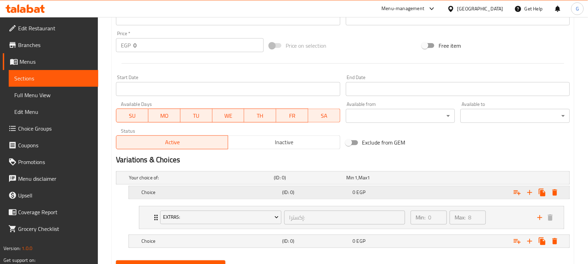
click at [270, 183] on div "Choice" at bounding box center [199, 178] width 145 height 10
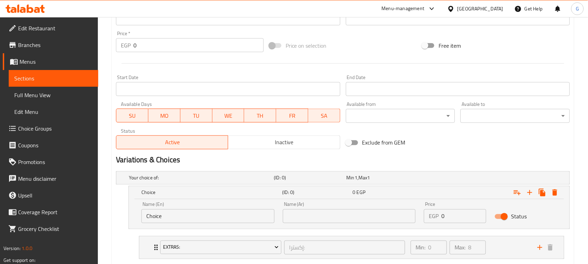
click at [323, 216] on input "text" at bounding box center [349, 216] width 133 height 14
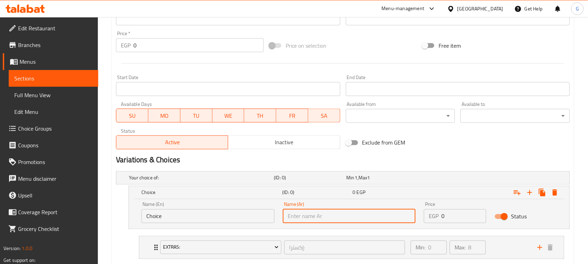
click at [185, 213] on input "Choice" at bounding box center [207, 216] width 133 height 14
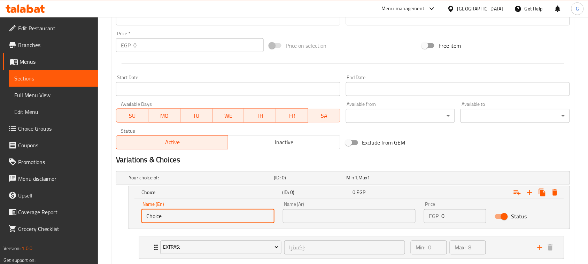
click at [185, 213] on input "Choice" at bounding box center [207, 216] width 133 height 14
type input "X"
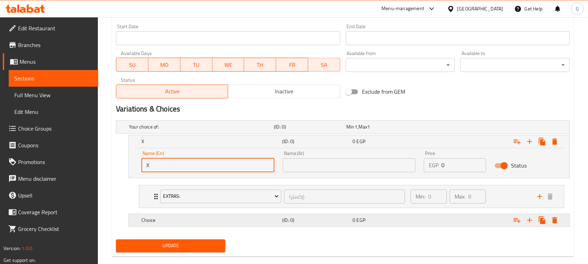
scroll to position [313, 0]
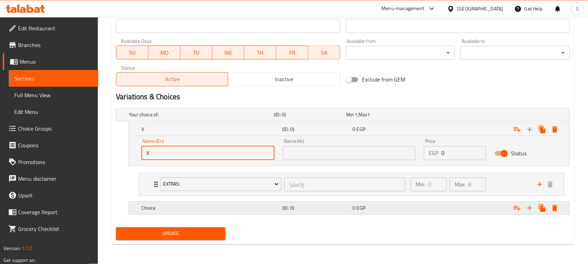
click at [194, 118] on h5 "Choice" at bounding box center [200, 114] width 142 height 7
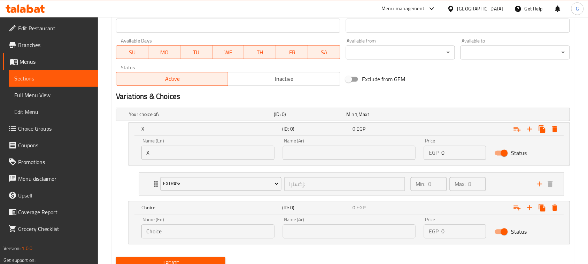
click at [179, 234] on input "Choice" at bounding box center [207, 232] width 133 height 14
click at [179, 235] on input "Choice" at bounding box center [207, 232] width 133 height 14
click at [179, 234] on input "text" at bounding box center [207, 232] width 133 height 14
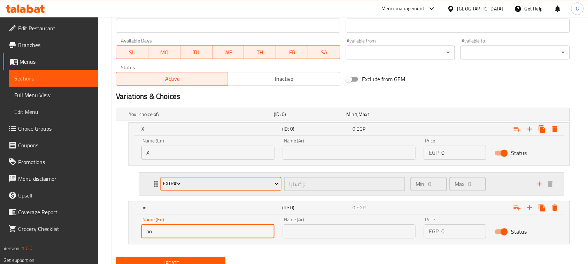
type input "Boba"
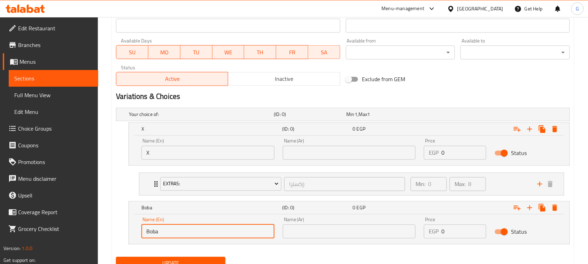
click at [304, 155] on input "text" at bounding box center [349, 153] width 133 height 14
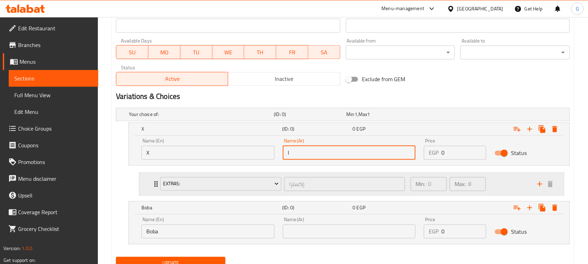
type input "اكس"
click at [327, 226] on input "text" at bounding box center [349, 232] width 133 height 14
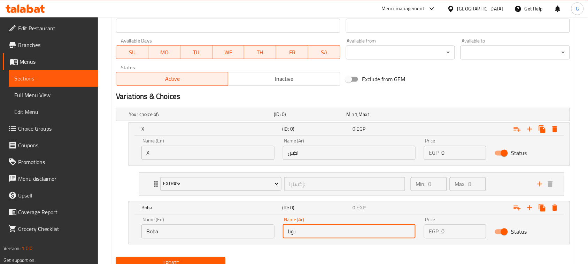
type input "بوبا"
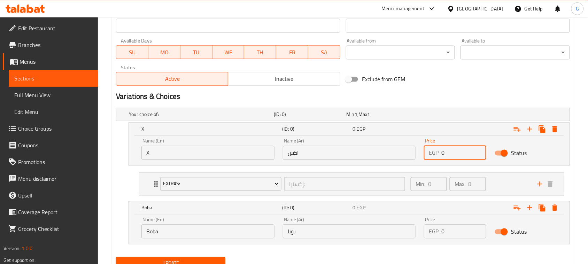
click at [441, 152] on input "0" at bounding box center [463, 153] width 45 height 14
paste input "108."
type input "108.0"
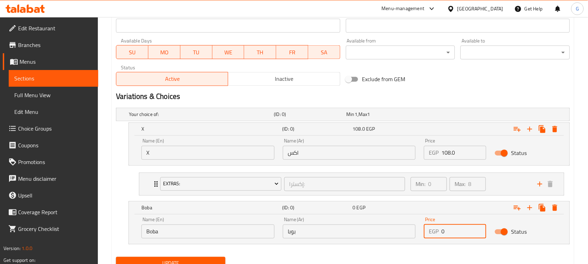
drag, startPoint x: 451, startPoint y: 233, endPoint x: 439, endPoint y: 234, distance: 11.9
click at [439, 234] on div "EGP 0 Price" at bounding box center [455, 232] width 62 height 14
paste input "141.75"
type input "141.75"
click at [445, 248] on nav at bounding box center [343, 249] width 454 height 6
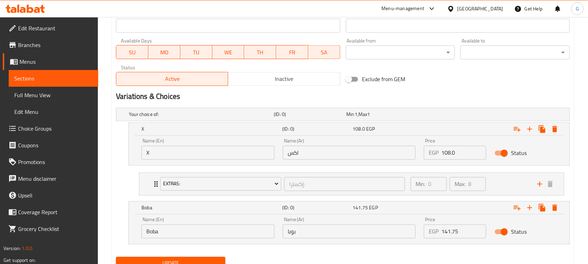
click at [429, 248] on nav at bounding box center [343, 249] width 454 height 6
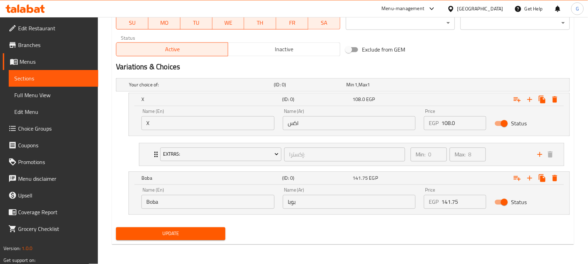
click at [199, 235] on span "Update" at bounding box center [171, 233] width 98 height 9
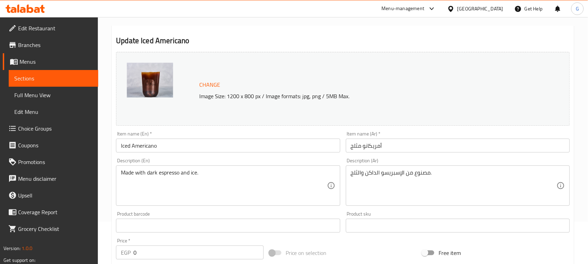
scroll to position [0, 0]
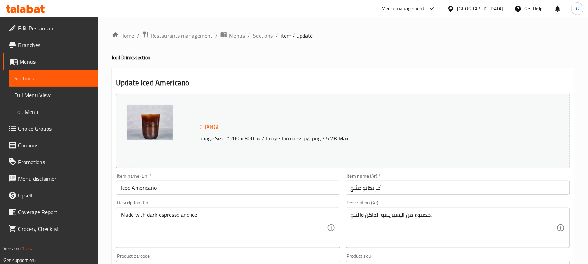
click at [262, 36] on span "Sections" at bounding box center [263, 35] width 20 height 8
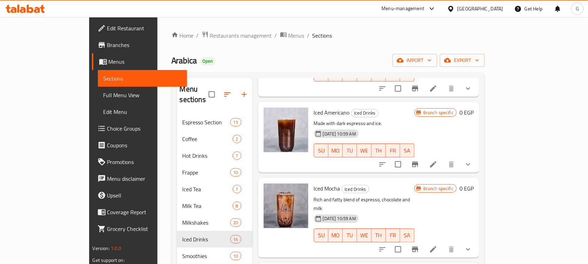
scroll to position [174, 0]
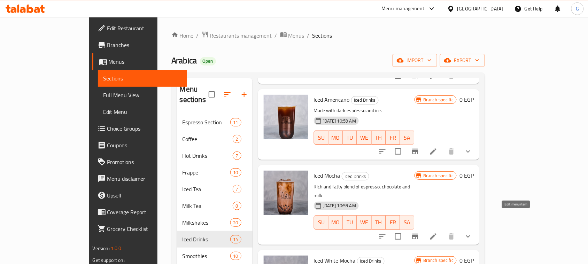
click at [437, 232] on icon at bounding box center [433, 236] width 8 height 8
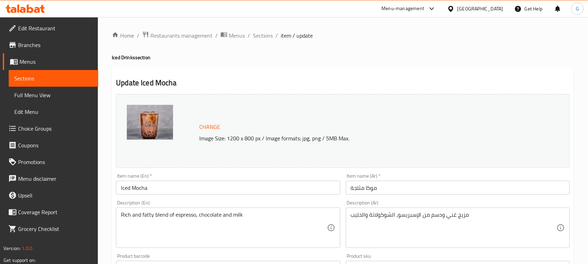
scroll to position [278, 0]
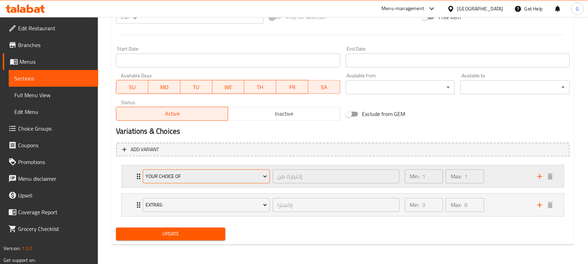
click at [222, 182] on button "Your Choice Of" at bounding box center [206, 177] width 127 height 14
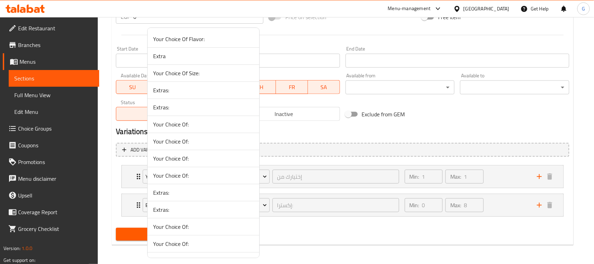
click at [192, 178] on span "Your Choice Of:" at bounding box center [203, 175] width 101 height 8
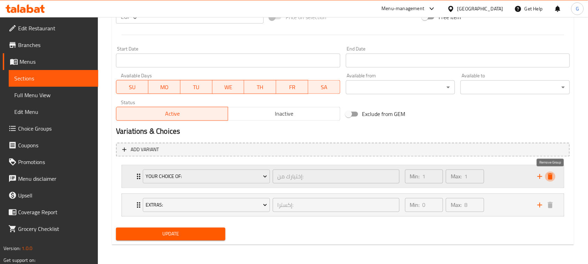
click at [549, 180] on icon "delete" at bounding box center [550, 176] width 8 height 8
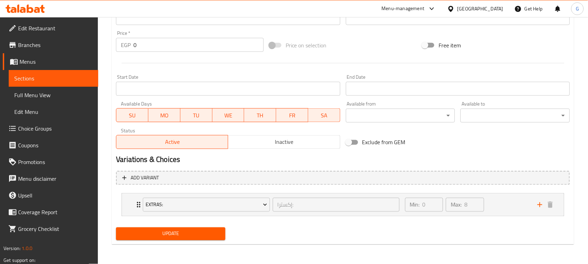
scroll to position [249, 0]
click at [206, 234] on span "Update" at bounding box center [171, 234] width 98 height 9
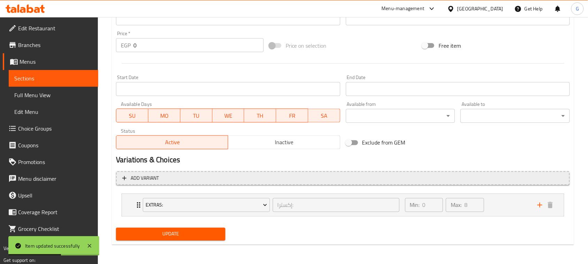
click at [299, 183] on button "Add variant" at bounding box center [343, 178] width 454 height 14
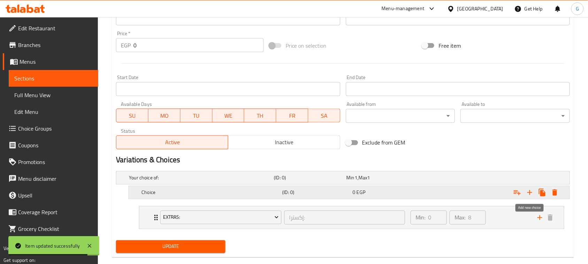
click at [533, 193] on icon "Expand" at bounding box center [529, 192] width 8 height 8
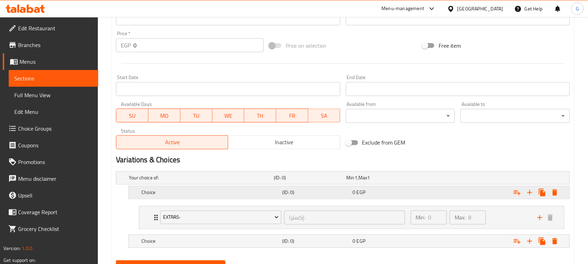
click at [342, 181] on h5 "(ID: 0)" at bounding box center [309, 177] width 70 height 7
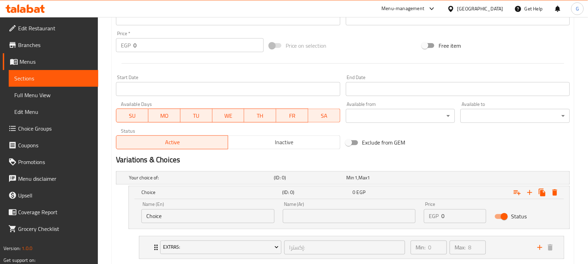
click at [323, 217] on input "text" at bounding box center [349, 216] width 133 height 14
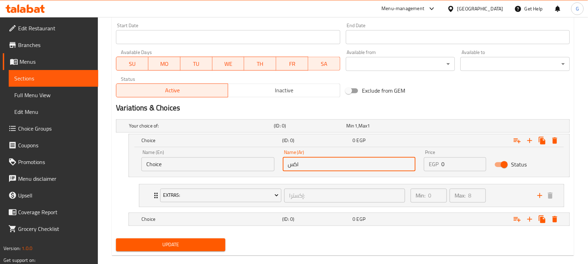
scroll to position [313, 0]
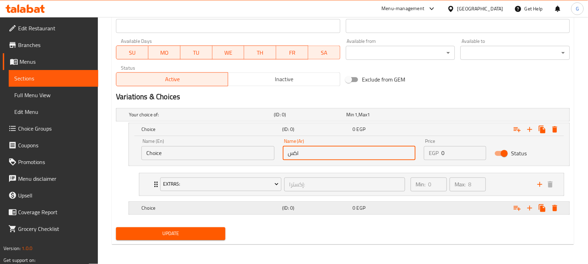
type input "اكس"
click at [308, 118] on h5 "(ID: 0)" at bounding box center [309, 114] width 70 height 7
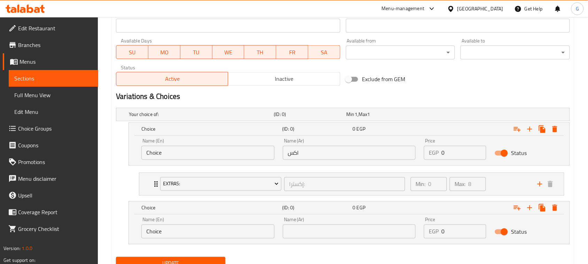
click at [301, 241] on div "Name (Ar) Name (Ar)" at bounding box center [349, 228] width 141 height 30
click at [310, 233] on input "text" at bounding box center [349, 232] width 133 height 14
type input "بوبا"
click at [148, 154] on input "Choice" at bounding box center [207, 153] width 133 height 14
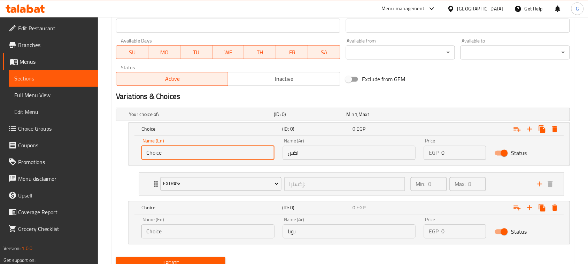
click at [148, 154] on input "Choice" at bounding box center [207, 153] width 133 height 14
type input "X"
click at [154, 232] on input "Choice" at bounding box center [207, 232] width 133 height 14
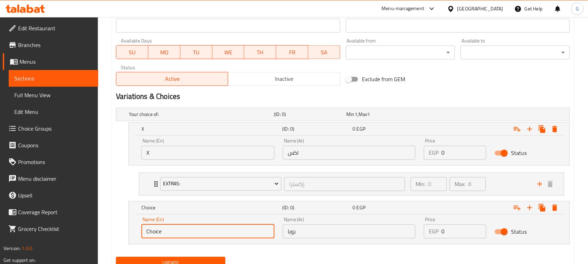
click at [154, 232] on input "Choice" at bounding box center [207, 232] width 133 height 14
type input "Boba"
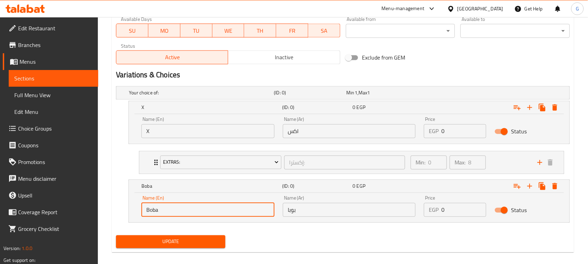
scroll to position [342, 0]
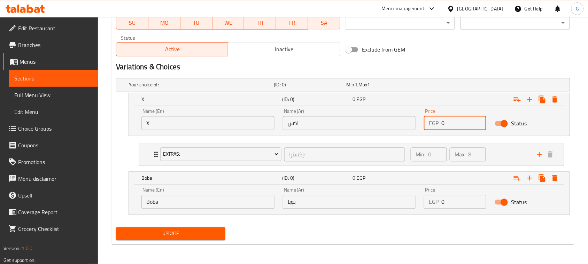
drag, startPoint x: 451, startPoint y: 121, endPoint x: 440, endPoint y: 122, distance: 10.8
click at [440, 122] on div "EGP 0 Price" at bounding box center [455, 123] width 62 height 14
drag, startPoint x: 440, startPoint y: 122, endPoint x: 431, endPoint y: 125, distance: 9.4
click at [431, 125] on p "EGP" at bounding box center [434, 123] width 10 height 8
drag, startPoint x: 454, startPoint y: 124, endPoint x: 439, endPoint y: 123, distance: 15.0
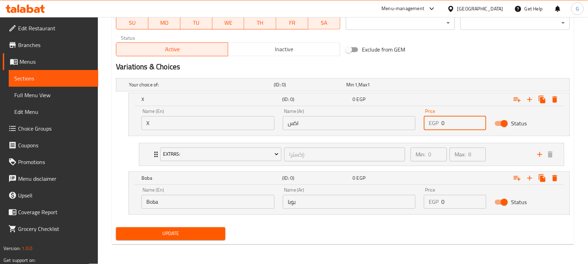
click at [439, 123] on div "EGP 0 Price" at bounding box center [455, 123] width 62 height 14
paste input "148.5"
type input "148.50"
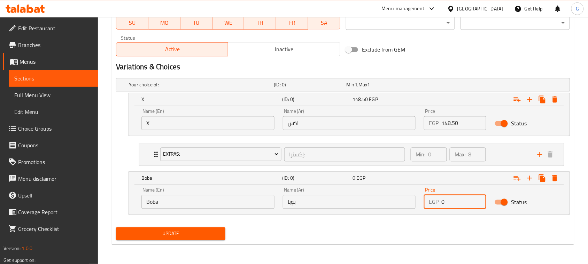
click at [439, 202] on div "EGP 0 Price" at bounding box center [455, 202] width 62 height 14
paste input "182.25"
type input "182.25"
click at [177, 237] on span "Update" at bounding box center [171, 233] width 98 height 9
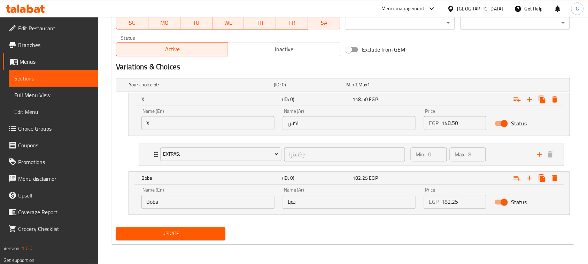
click at [165, 240] on button "Update" at bounding box center [170, 233] width 109 height 13
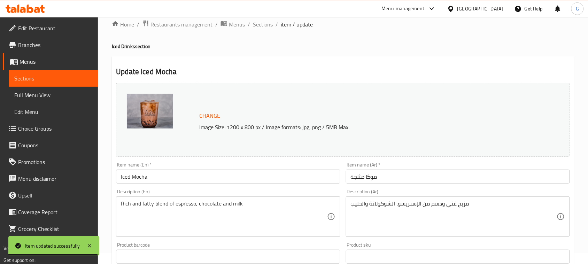
scroll to position [0, 0]
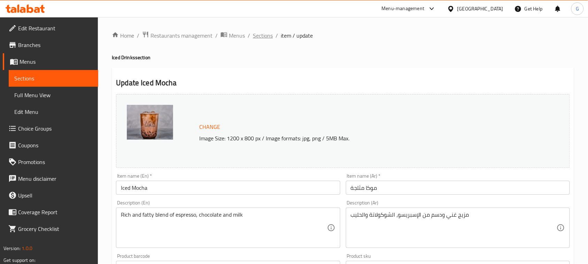
click at [253, 32] on span "Sections" at bounding box center [263, 35] width 20 height 8
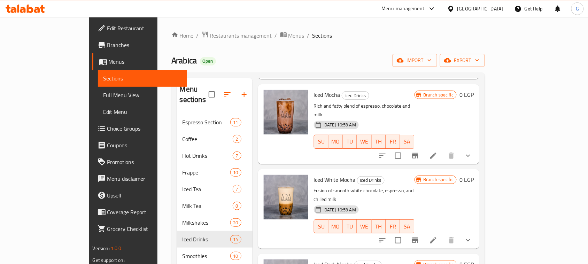
scroll to position [261, 0]
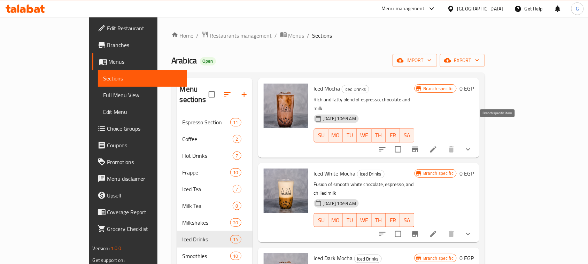
click at [419, 145] on icon "Branch-specific-item" at bounding box center [415, 149] width 8 height 8
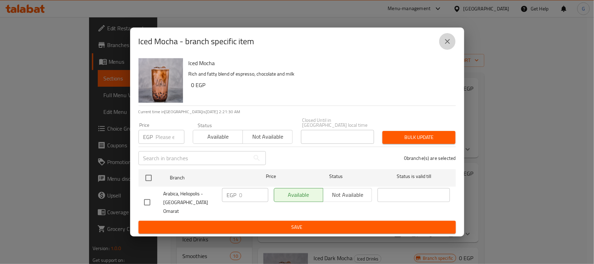
click at [452, 46] on icon "close" at bounding box center [448, 41] width 8 height 8
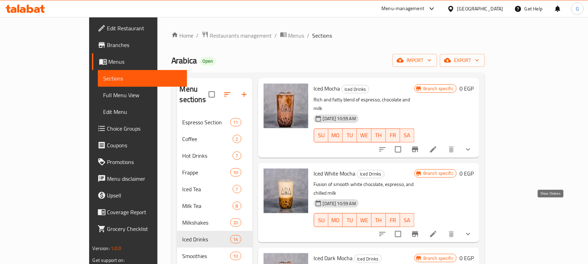
click at [472, 230] on icon "show more" at bounding box center [468, 234] width 8 height 8
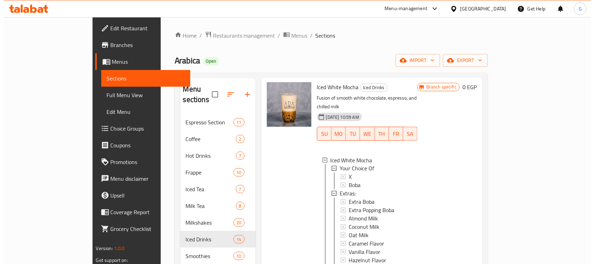
scroll to position [348, 0]
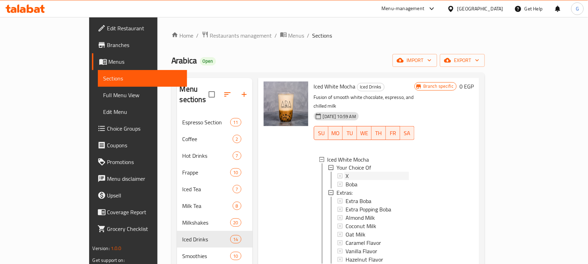
click at [345, 172] on span "X" at bounding box center [346, 176] width 3 height 8
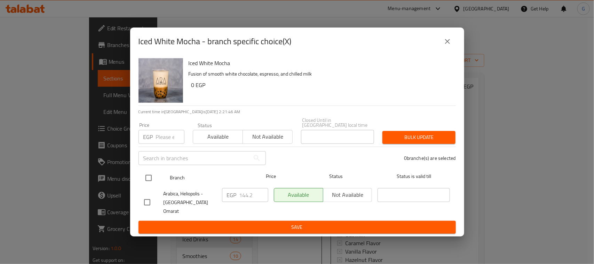
click at [147, 180] on input "checkbox" at bounding box center [148, 178] width 15 height 15
checkbox input "true"
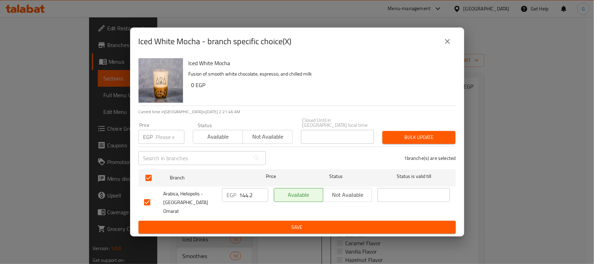
checkbox input "true"
click at [243, 196] on input "144.2" at bounding box center [254, 195] width 29 height 14
paste input "8.50"
type input "148.50"
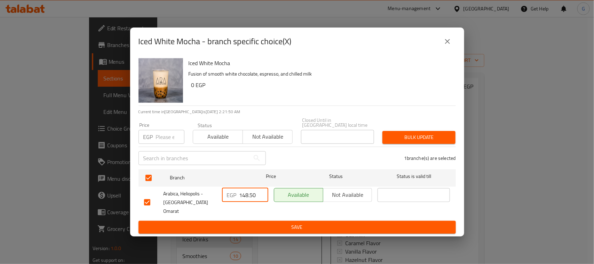
click at [267, 223] on span "Save" at bounding box center [297, 227] width 306 height 9
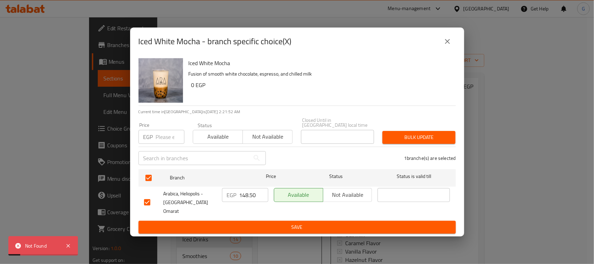
click at [449, 46] on icon "close" at bounding box center [448, 41] width 8 height 8
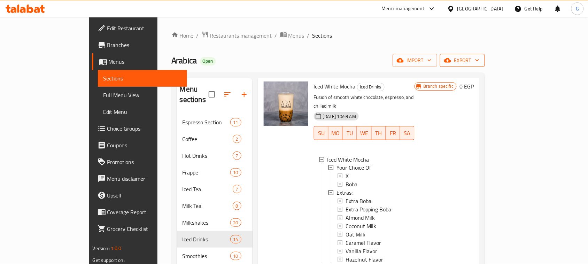
drag, startPoint x: 553, startPoint y: 68, endPoint x: 554, endPoint y: 61, distance: 6.7
click at [485, 68] on div "Home / Restaurants management / Menus / Sections Arabica Open import export Men…" at bounding box center [328, 243] width 314 height 425
click at [479, 60] on span "export" at bounding box center [462, 60] width 34 height 9
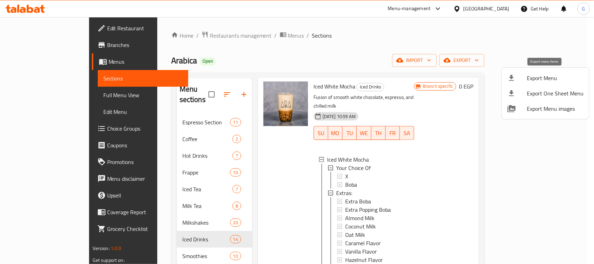
click at [549, 75] on span "Export Menu" at bounding box center [555, 78] width 57 height 8
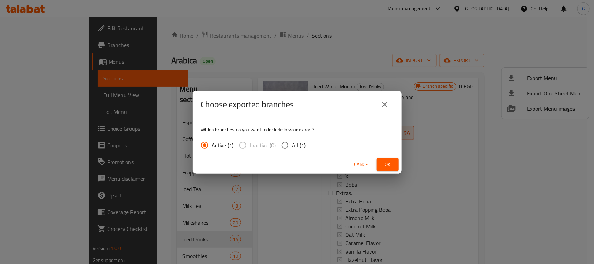
click at [387, 168] on span "Ok" at bounding box center [387, 164] width 11 height 9
